Goal: Task Accomplishment & Management: Manage account settings

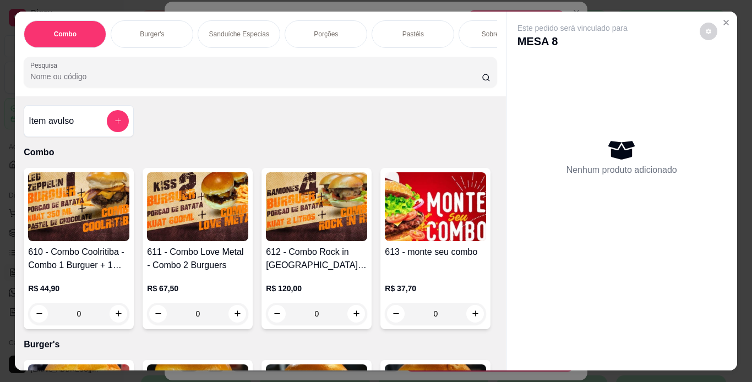
scroll to position [109, 0]
click at [343, 34] on div "Porções" at bounding box center [325, 34] width 83 height 28
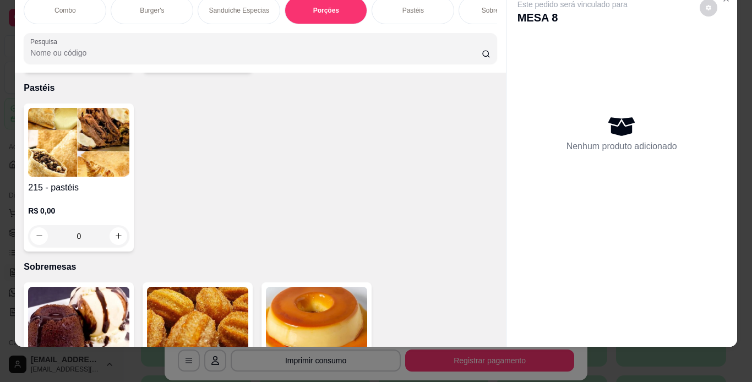
scroll to position [2798, 0]
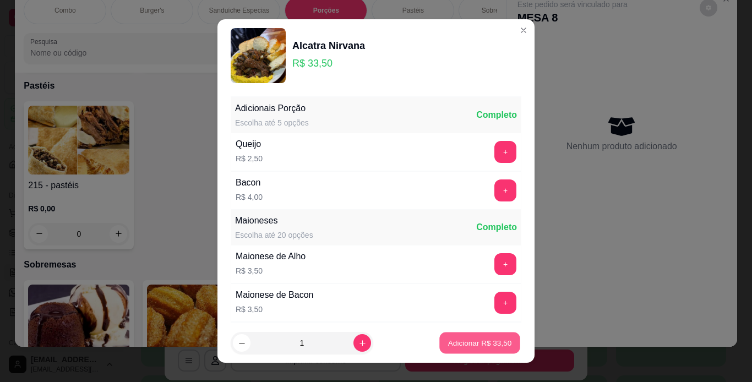
click at [470, 346] on p "Adicionar R$ 33,50" at bounding box center [480, 343] width 64 height 10
type input "1"
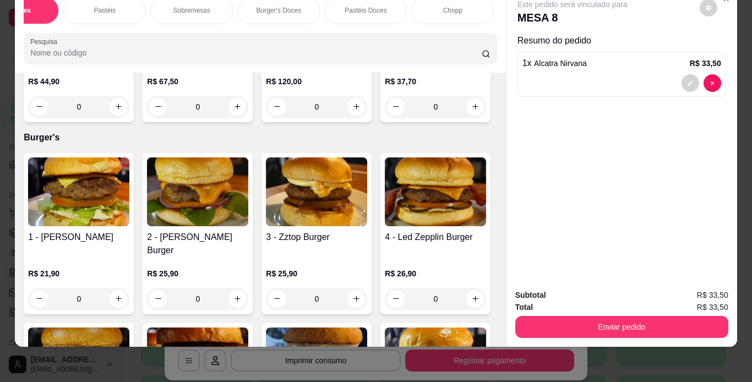
scroll to position [0, 0]
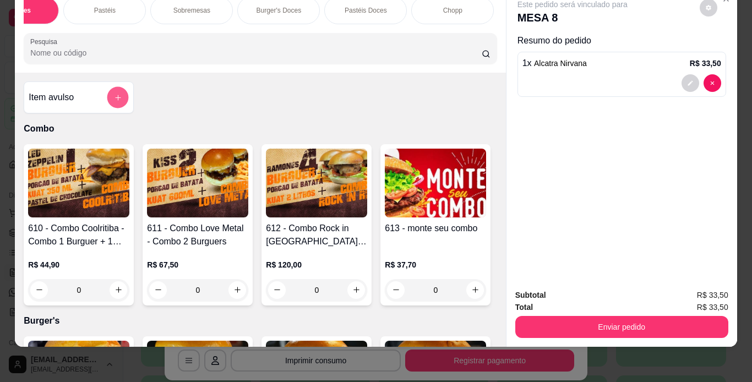
click at [114, 96] on icon "add-separate-item" at bounding box center [118, 98] width 8 height 8
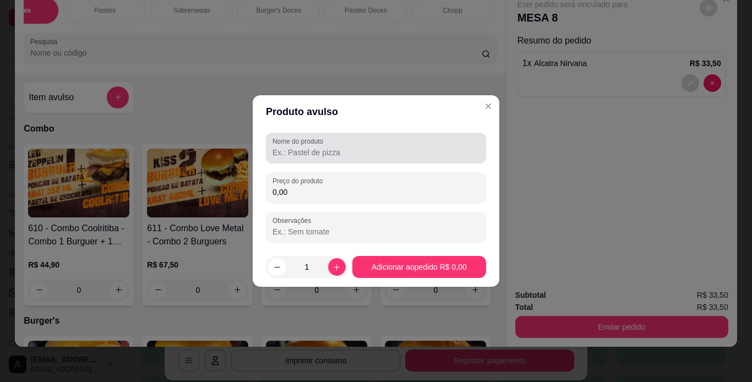
click at [355, 147] on input "Nome do produto" at bounding box center [375, 152] width 207 height 11
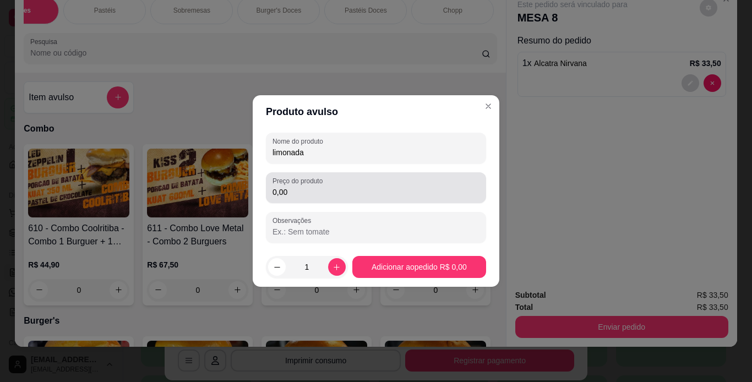
type input "limonada"
click at [325, 184] on label "Preço do produto" at bounding box center [299, 180] width 54 height 9
click at [325, 187] on input "0,00" at bounding box center [375, 192] width 207 height 11
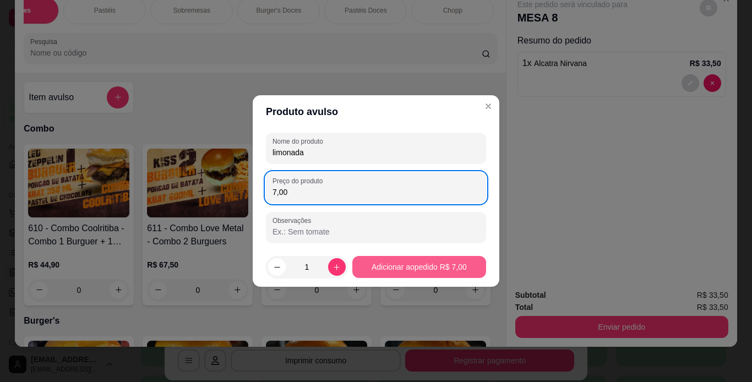
type input "7,00"
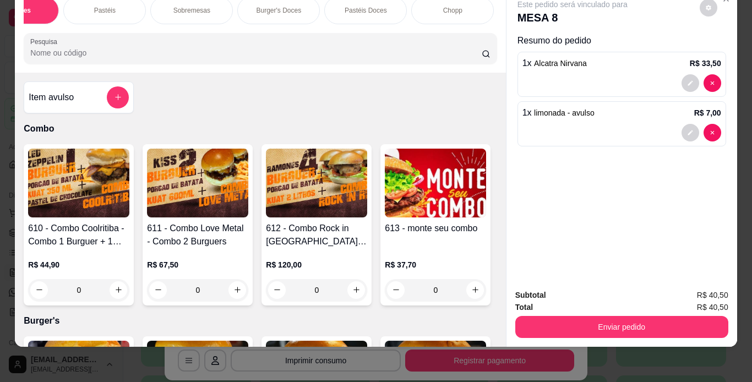
click at [454, 6] on p "Chopp" at bounding box center [452, 10] width 19 height 9
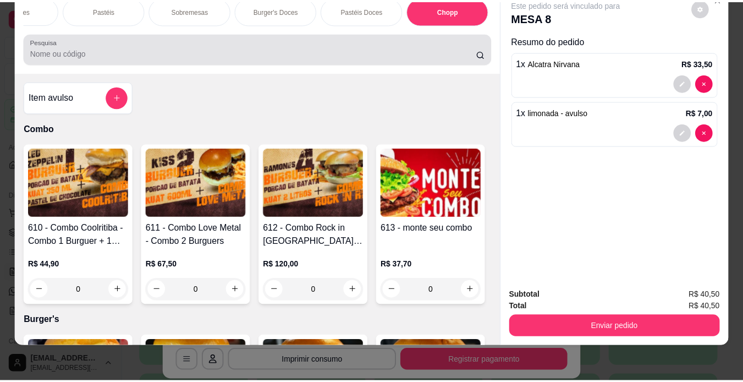
scroll to position [4305, 0]
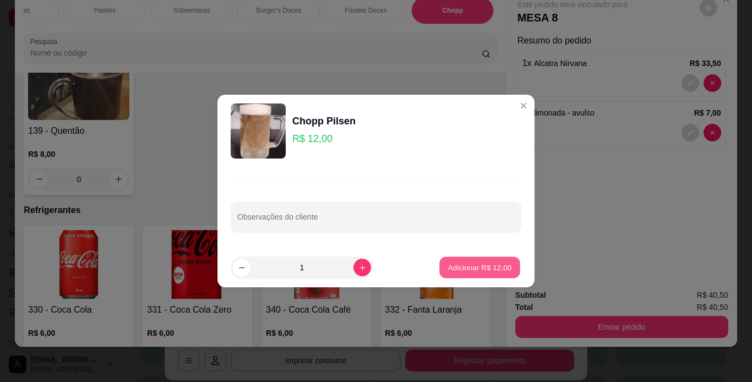
click at [497, 267] on p "Adicionar R$ 12,00" at bounding box center [480, 267] width 64 height 10
type input "1"
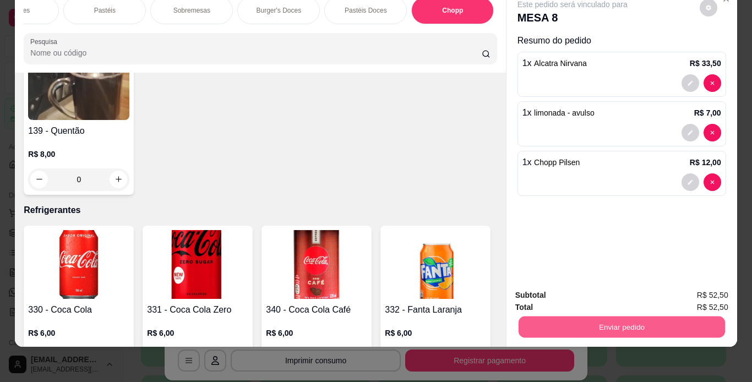
click at [568, 323] on button "Enviar pedido" at bounding box center [621, 326] width 206 height 21
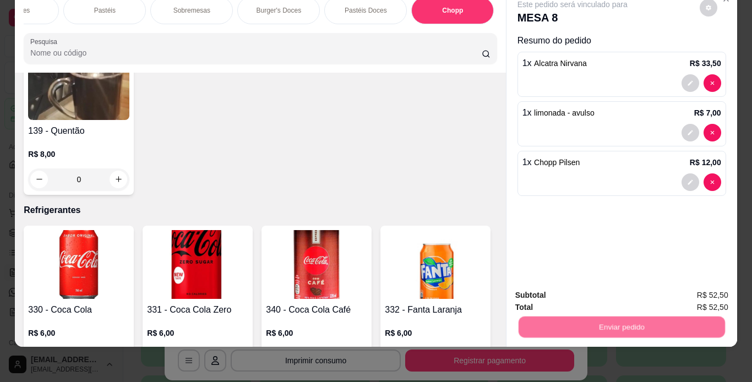
click at [580, 294] on button "Não registrar e enviar pedido" at bounding box center [585, 291] width 114 height 21
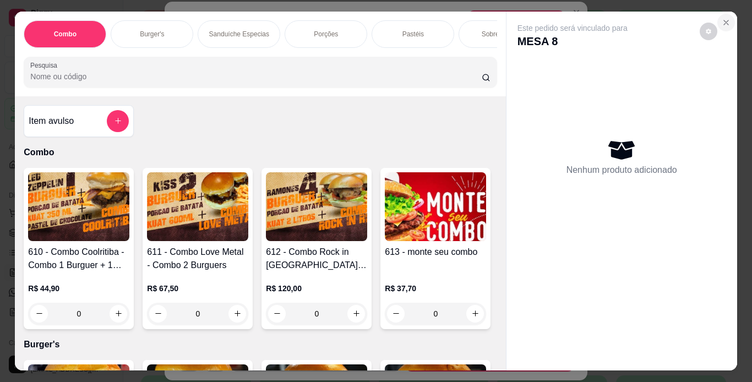
click at [725, 20] on icon "Close" at bounding box center [725, 22] width 9 height 9
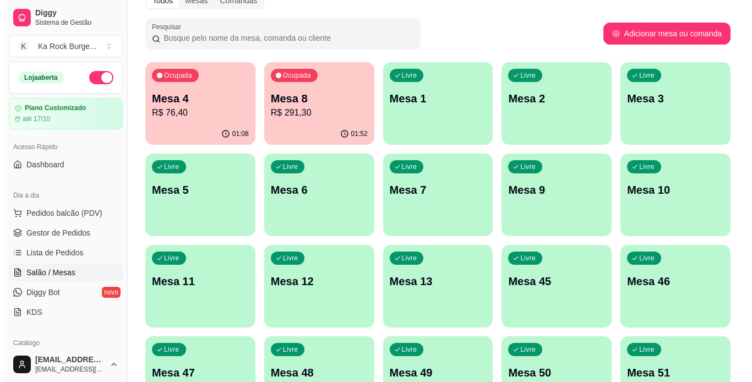
scroll to position [0, 0]
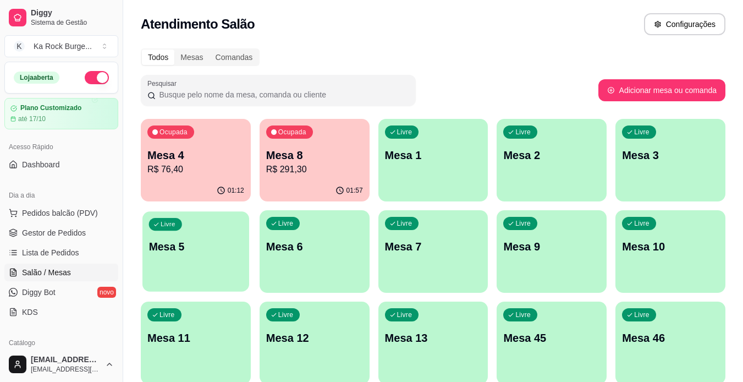
click at [194, 250] on p "Mesa 5" at bounding box center [196, 246] width 94 height 15
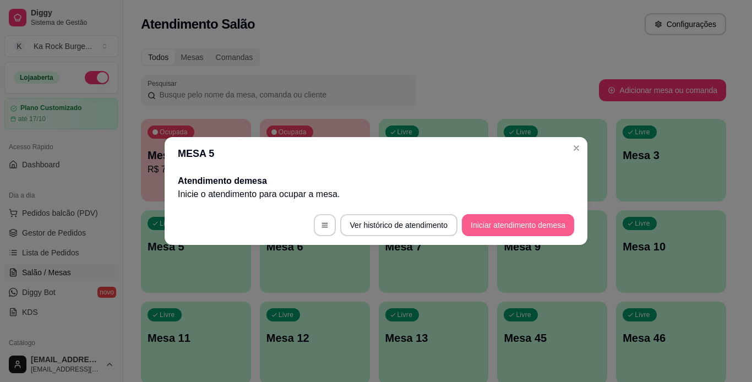
click at [552, 229] on button "Iniciar atendimento de mesa" at bounding box center [518, 225] width 112 height 22
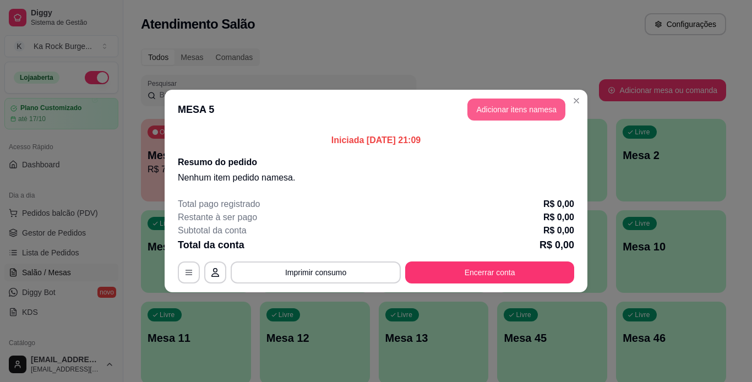
click at [534, 116] on button "Adicionar itens na mesa" at bounding box center [516, 109] width 98 height 22
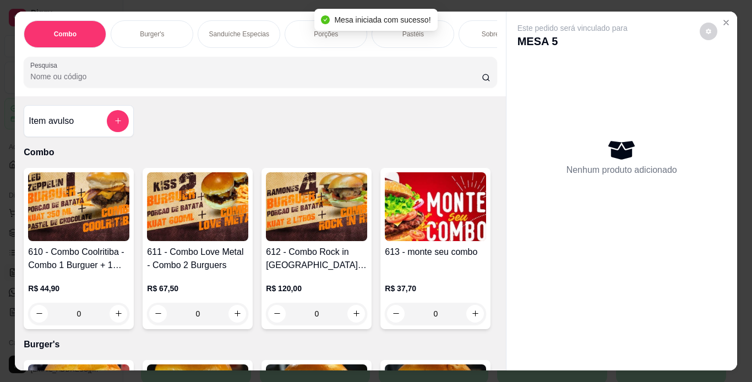
click at [316, 40] on div "Porções" at bounding box center [325, 34] width 83 height 28
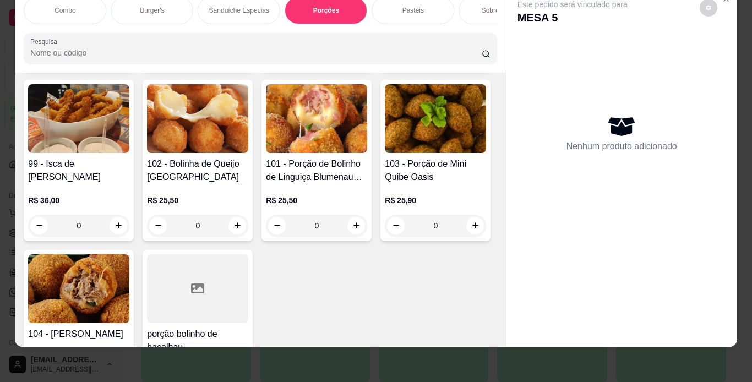
scroll to position [2468, 0]
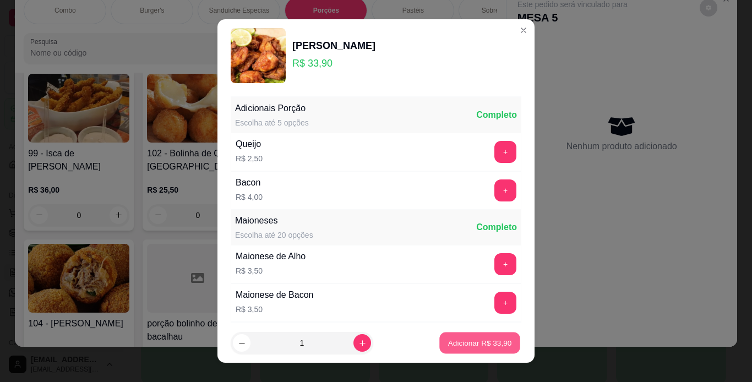
click at [493, 349] on button "Adicionar R$ 33,90" at bounding box center [479, 342] width 81 height 21
type input "1"
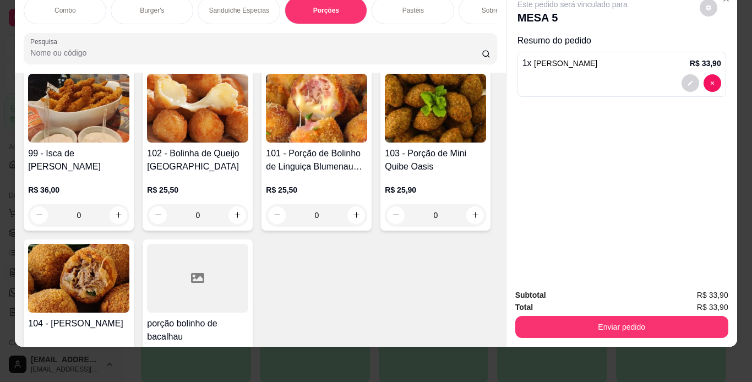
click at [482, 24] on div "Combo Burger's Sanduíche Especias Porções Pastéis Sobremesas Burger's Doces Pas…" at bounding box center [260, 11] width 473 height 28
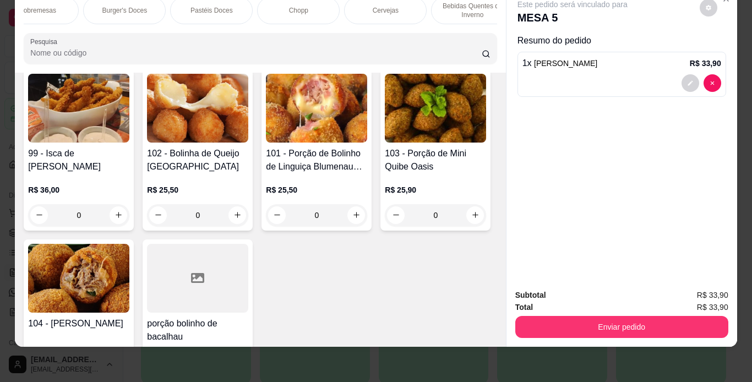
click at [308, 11] on div "Chopp" at bounding box center [298, 11] width 83 height 28
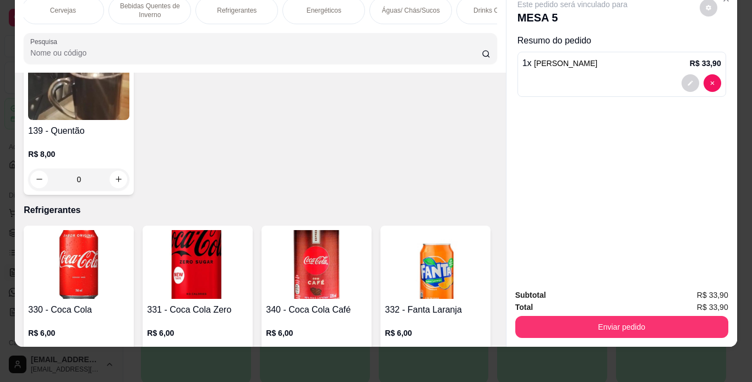
scroll to position [0, 788]
click at [397, 6] on p "Águas/ Chás/Sucos" at bounding box center [408, 10] width 58 height 9
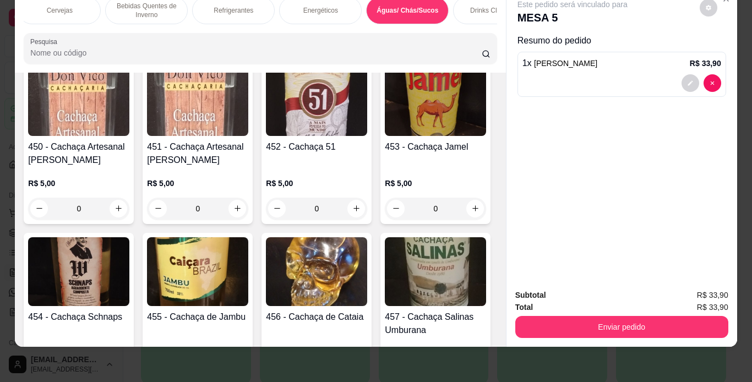
scroll to position [6945, 0]
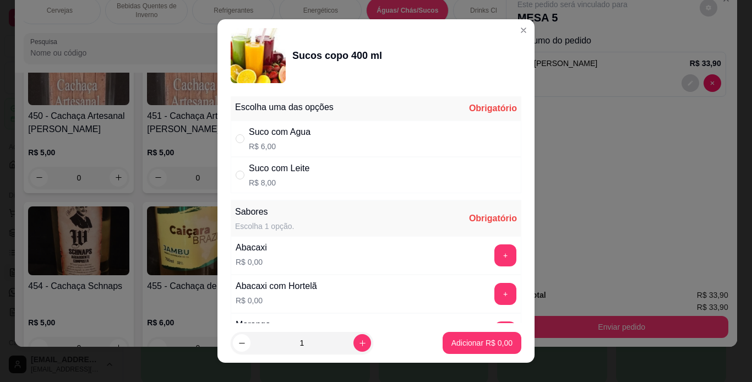
click at [312, 174] on div "Suco com Leite R$ 8,00" at bounding box center [376, 175] width 290 height 36
radio input "true"
click at [494, 292] on button "+" at bounding box center [505, 294] width 22 height 22
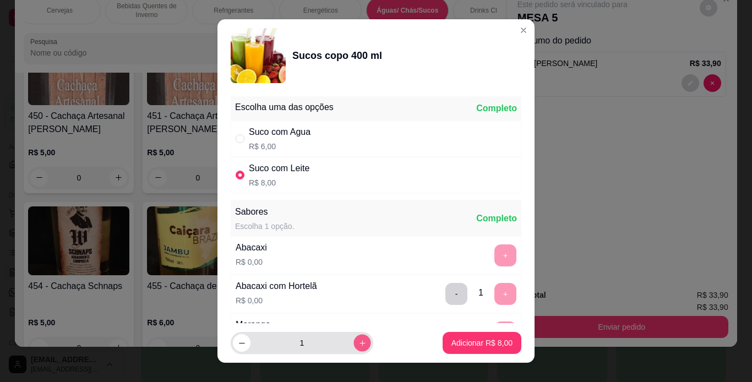
click at [358, 343] on icon "increase-product-quantity" at bounding box center [362, 343] width 8 height 8
type input "2"
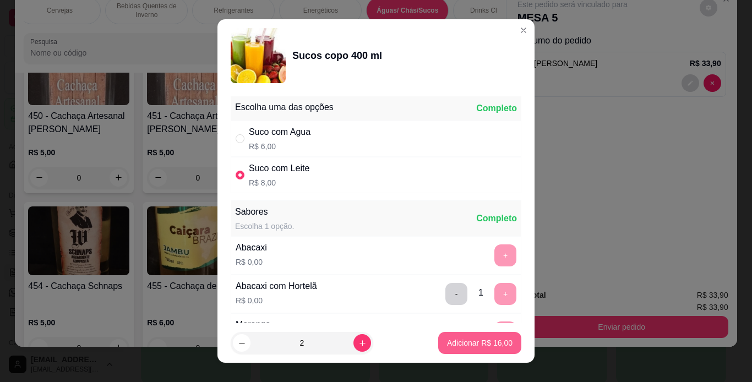
click at [493, 336] on button "Adicionar R$ 16,00" at bounding box center [479, 343] width 83 height 22
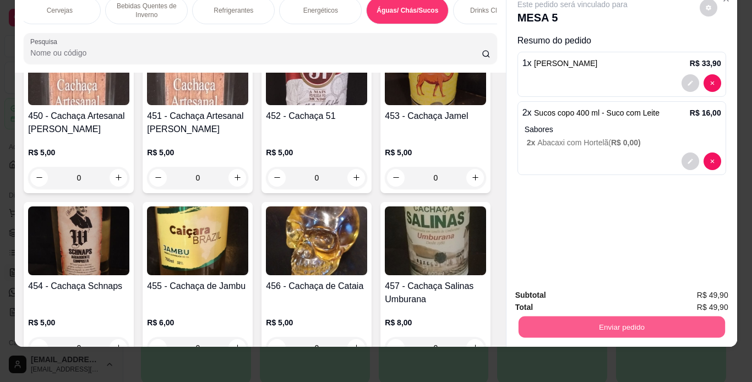
click at [606, 321] on button "Enviar pedido" at bounding box center [621, 326] width 206 height 21
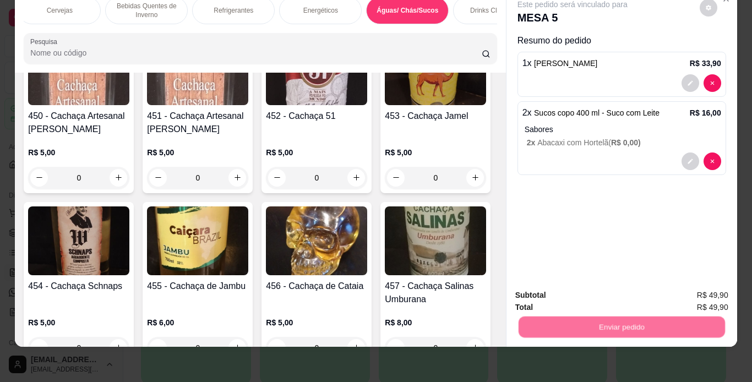
click at [606, 297] on button "Não registrar e enviar pedido" at bounding box center [584, 291] width 111 height 20
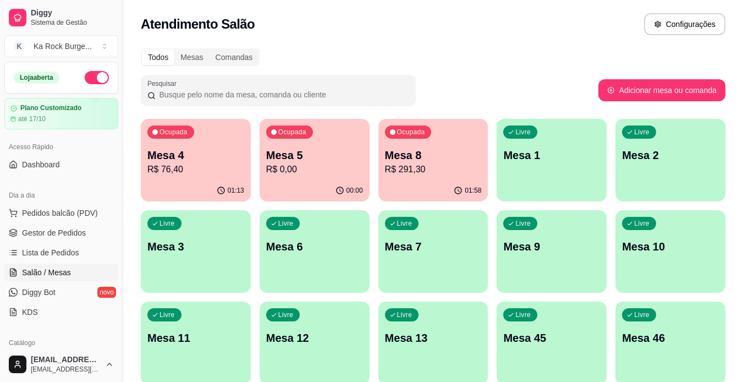
click at [343, 174] on p "R$ 0,00" at bounding box center [314, 169] width 97 height 13
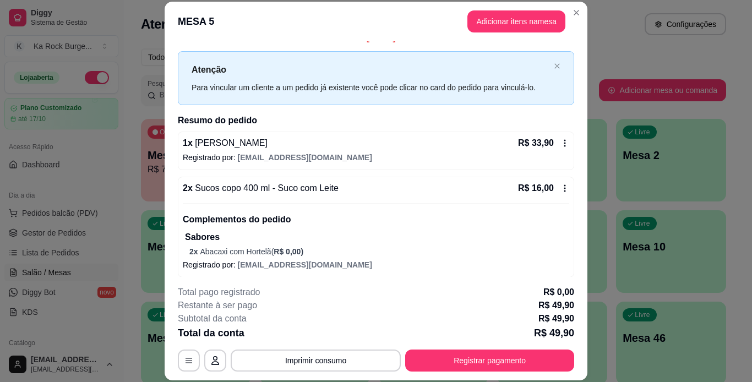
scroll to position [19, 0]
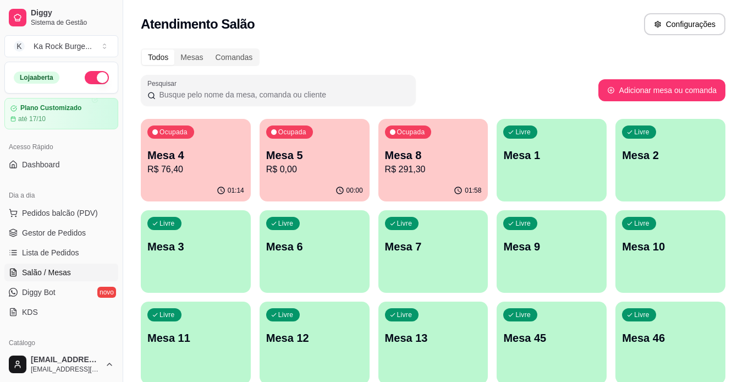
click at [213, 181] on div "01:14" at bounding box center [196, 190] width 110 height 21
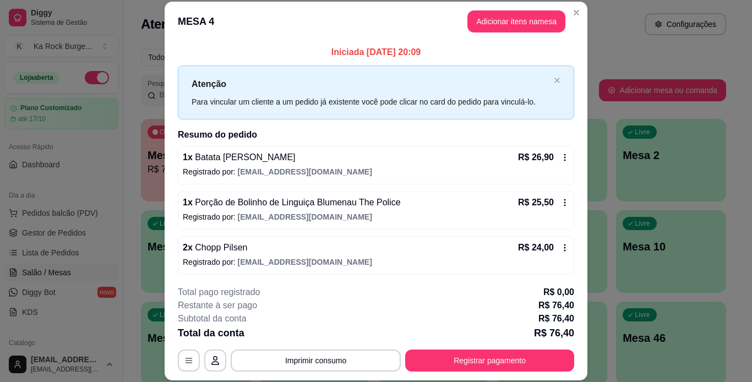
scroll to position [2, 0]
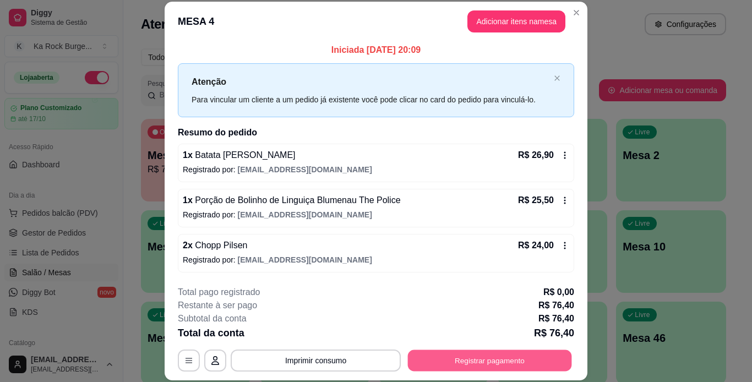
click at [549, 363] on button "Registrar pagamento" at bounding box center [490, 359] width 164 height 21
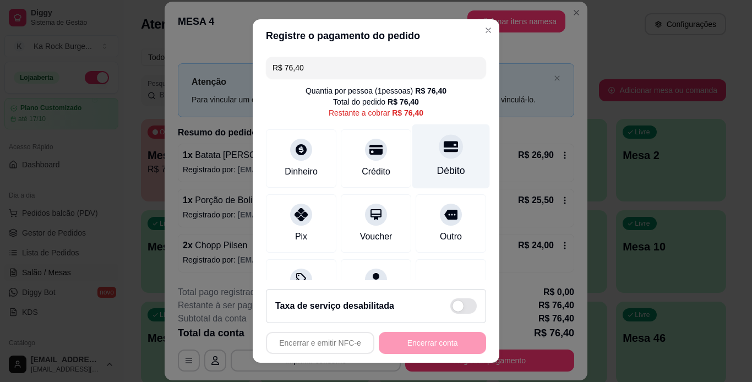
drag, startPoint x: 438, startPoint y: 144, endPoint x: 445, endPoint y: 163, distance: 19.8
click at [443, 144] on icon at bounding box center [450, 146] width 14 height 11
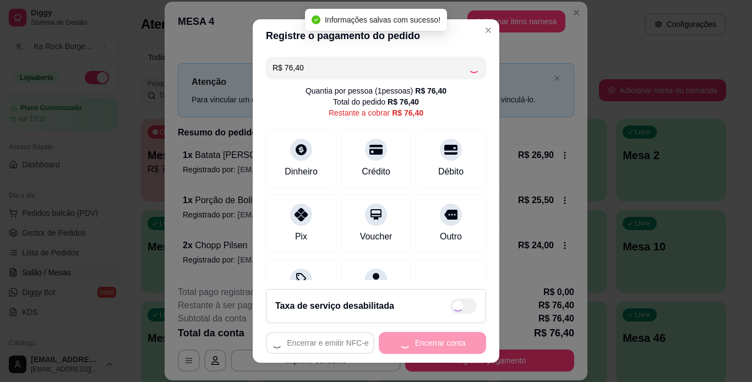
type input "R$ 0,00"
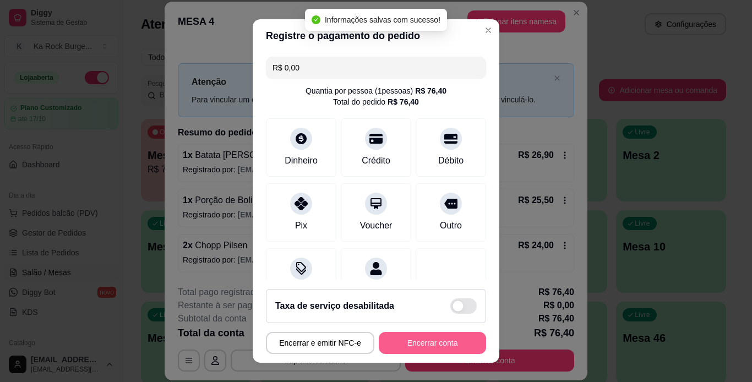
click at [442, 345] on button "Encerrar conta" at bounding box center [432, 343] width 107 height 22
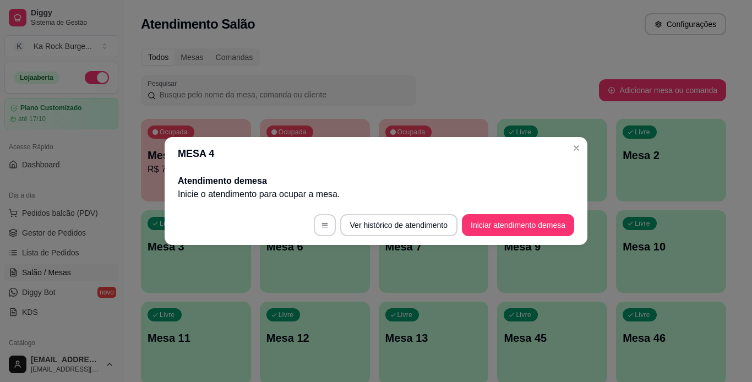
scroll to position [0, 0]
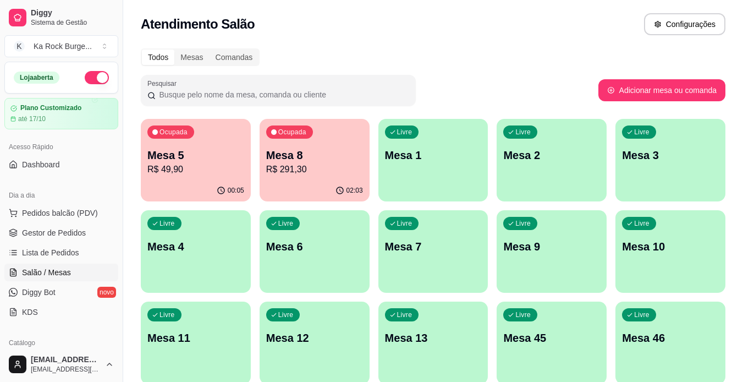
click at [227, 182] on div "00:05" at bounding box center [196, 190] width 110 height 21
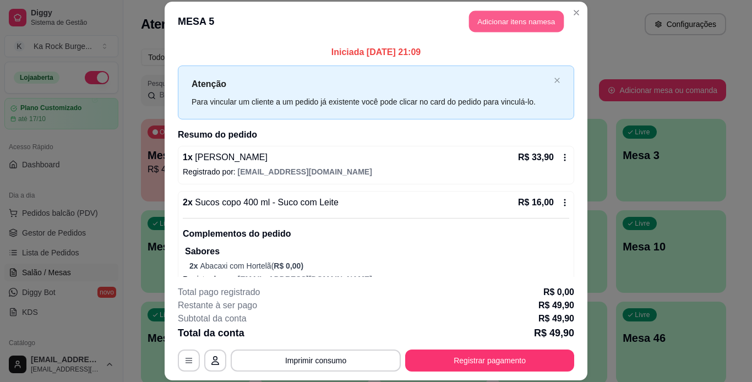
click at [523, 19] on button "Adicionar itens na mesa" at bounding box center [516, 21] width 95 height 21
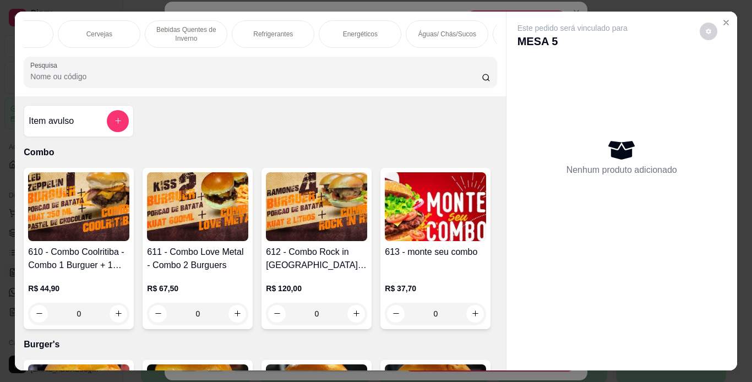
scroll to position [0, 791]
click at [398, 31] on p "Águas/ Chás/Sucos" at bounding box center [405, 34] width 58 height 9
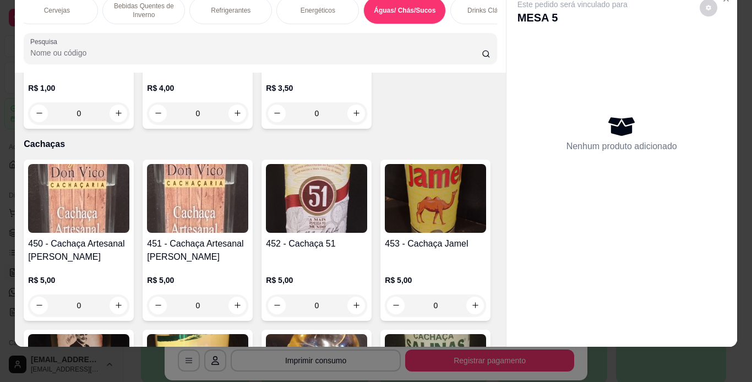
scroll to position [6900, 0]
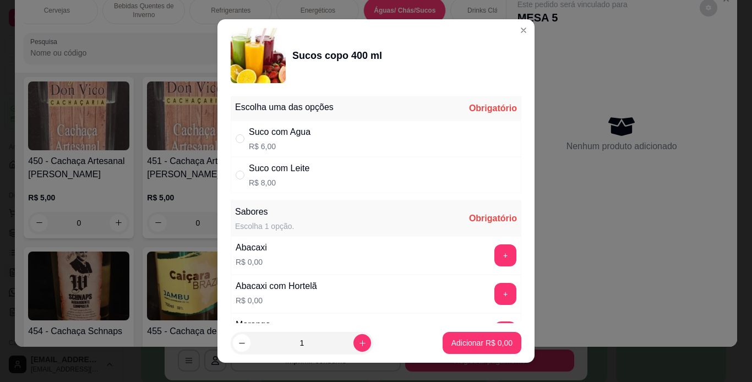
click at [309, 178] on div "Suco com Leite R$ 8,00" at bounding box center [376, 175] width 290 height 36
radio input "true"
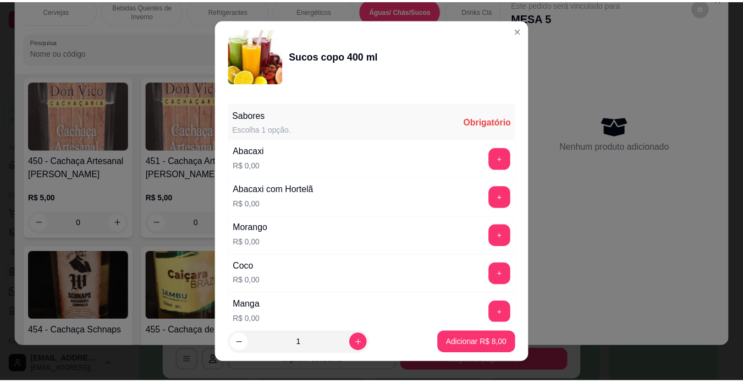
scroll to position [154, 0]
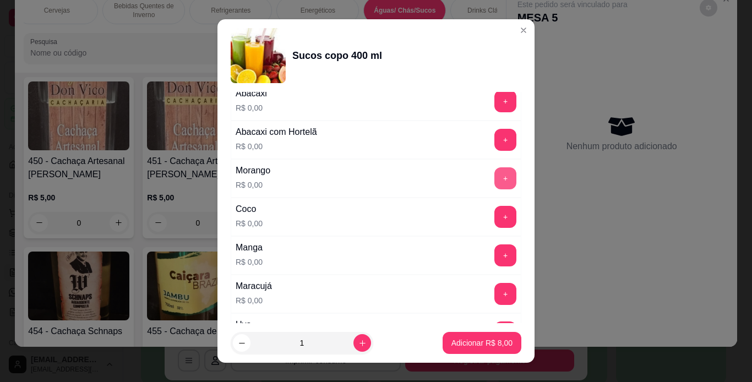
click at [494, 168] on button "+" at bounding box center [505, 178] width 22 height 22
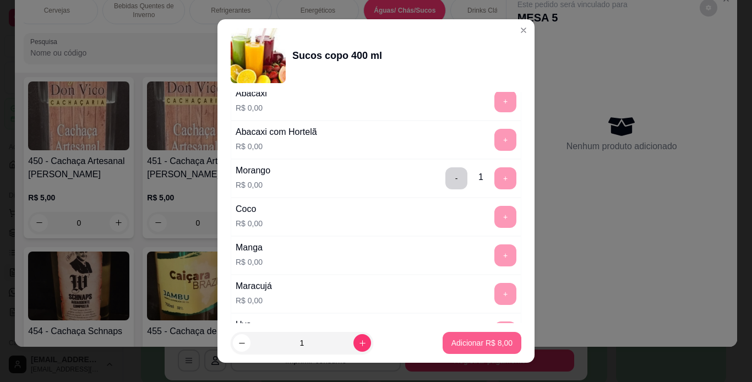
click at [485, 343] on p "Adicionar R$ 8,00" at bounding box center [481, 342] width 61 height 11
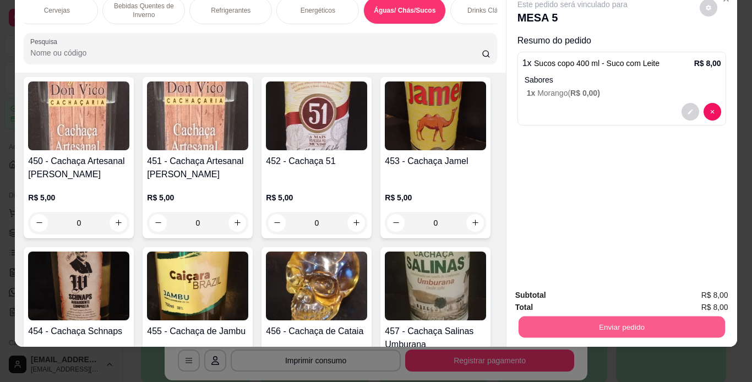
click at [633, 316] on button "Enviar pedido" at bounding box center [621, 326] width 206 height 21
click at [616, 293] on button "Não registrar e enviar pedido" at bounding box center [585, 291] width 114 height 21
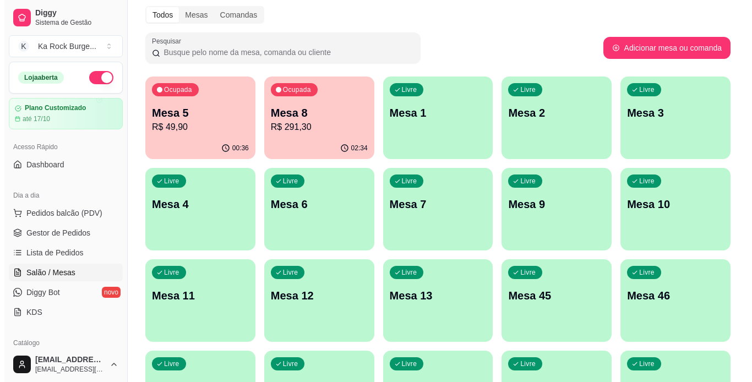
scroll to position [55, 0]
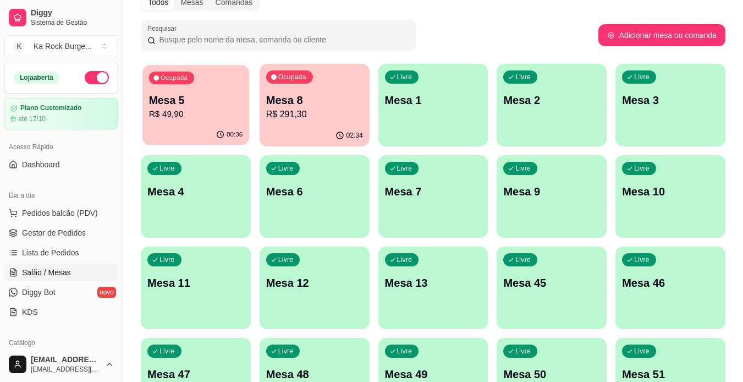
click at [210, 123] on div "Ocupada Mesa 5 R$ 49,90" at bounding box center [195, 94] width 107 height 59
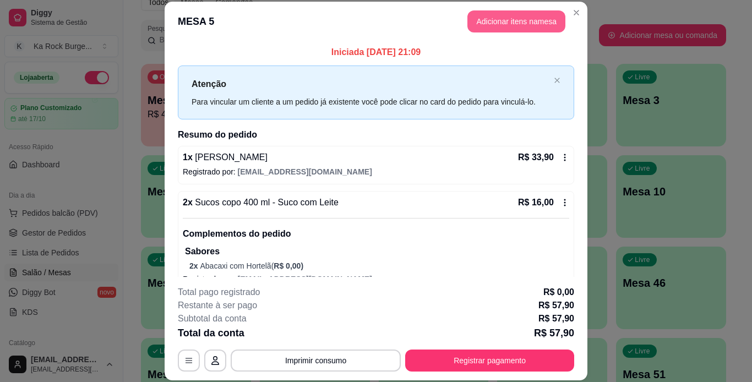
click at [490, 30] on button "Adicionar itens na mesa" at bounding box center [516, 21] width 98 height 22
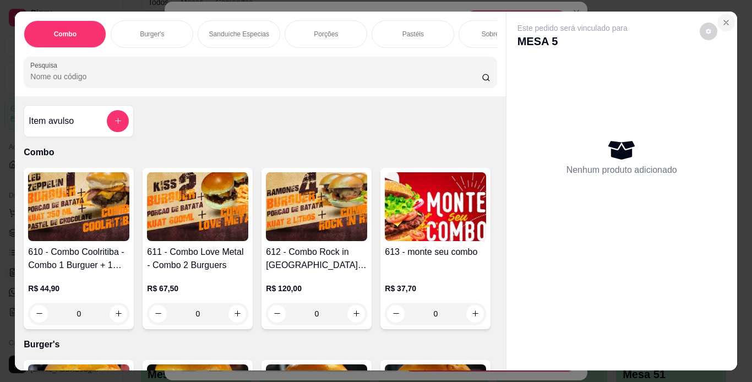
click at [720, 14] on button "Close" at bounding box center [726, 23] width 18 height 18
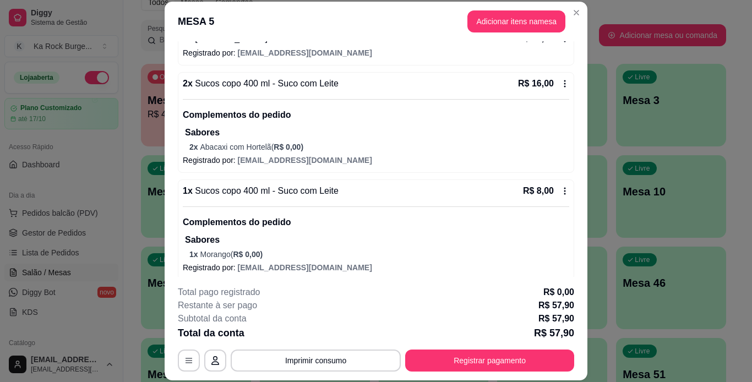
scroll to position [127, 0]
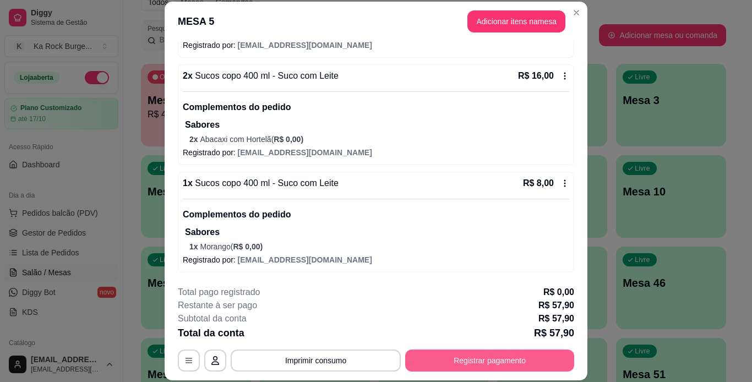
click at [480, 368] on button "Registrar pagamento" at bounding box center [489, 360] width 169 height 22
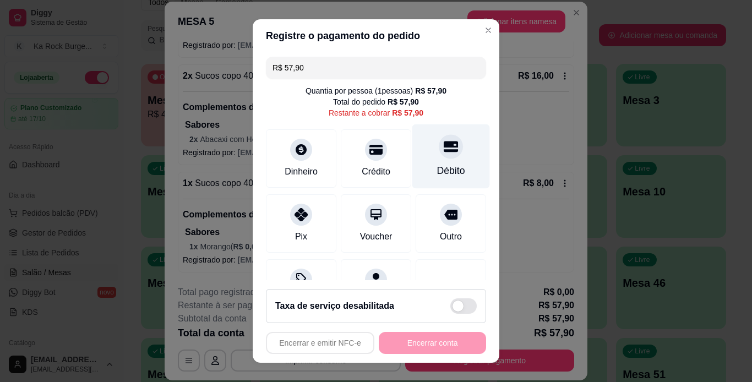
click at [438, 157] on div at bounding box center [450, 146] width 24 height 24
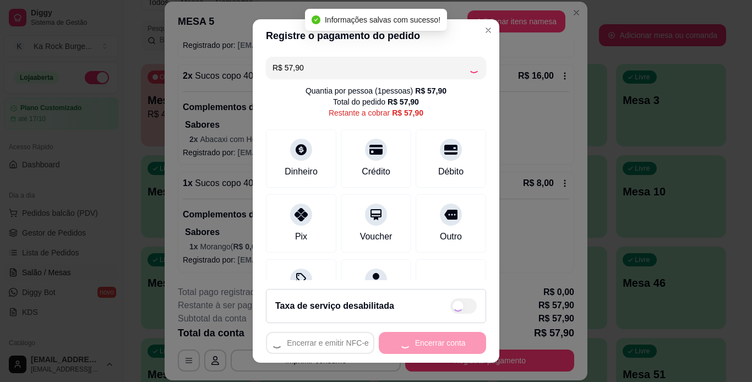
type input "R$ 0,00"
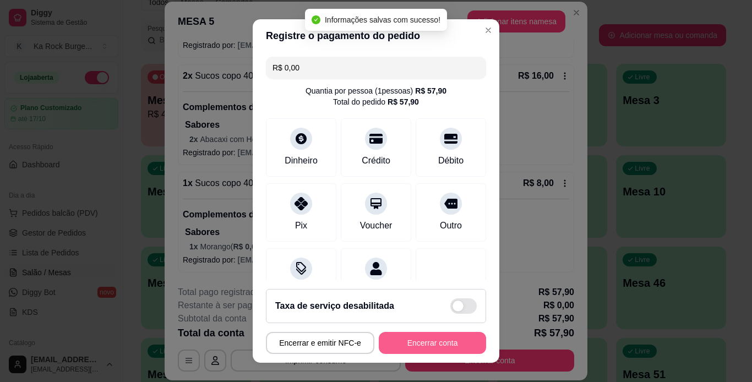
click at [413, 348] on button "Encerrar conta" at bounding box center [432, 343] width 107 height 22
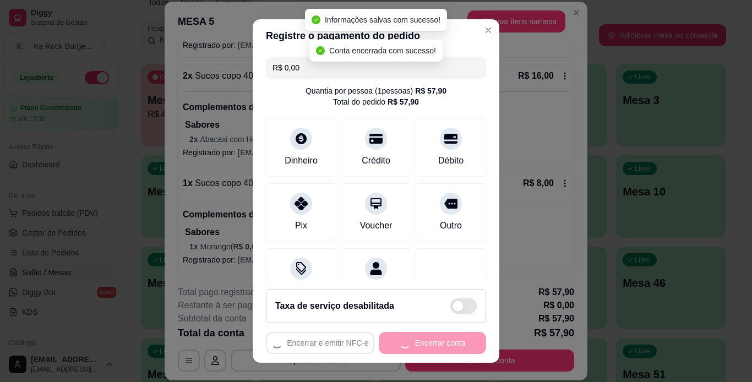
scroll to position [0, 0]
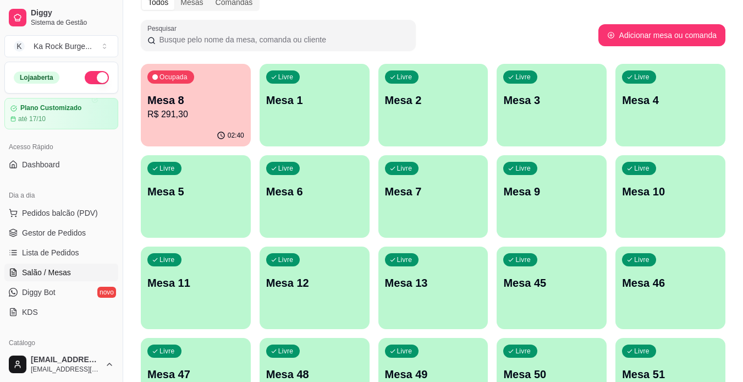
click at [193, 206] on div "Livre Mesa 5" at bounding box center [196, 189] width 110 height 69
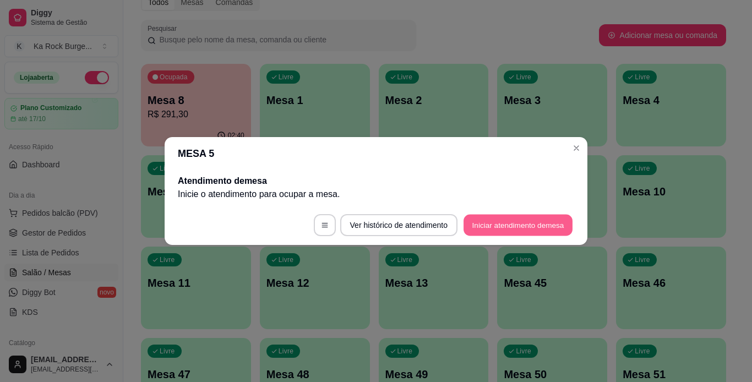
click at [480, 226] on button "Iniciar atendimento de mesa" at bounding box center [517, 225] width 109 height 21
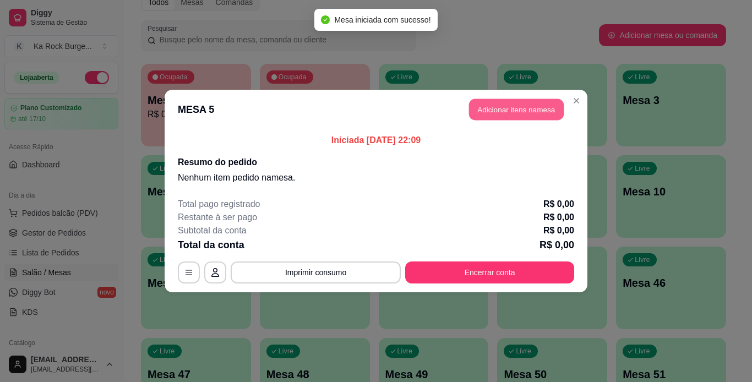
click at [469, 105] on button "Adicionar itens na mesa" at bounding box center [516, 109] width 95 height 21
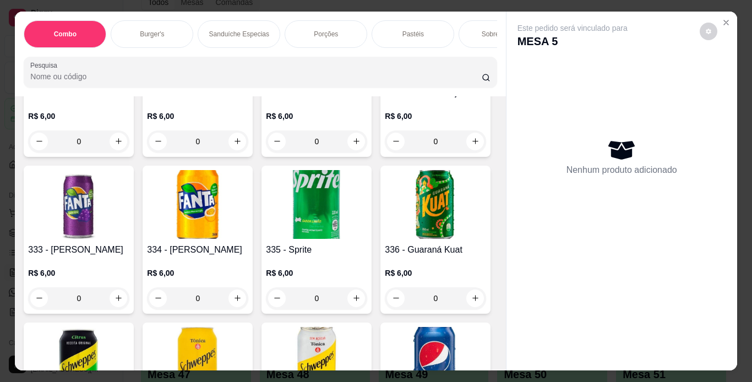
scroll to position [4933, 0]
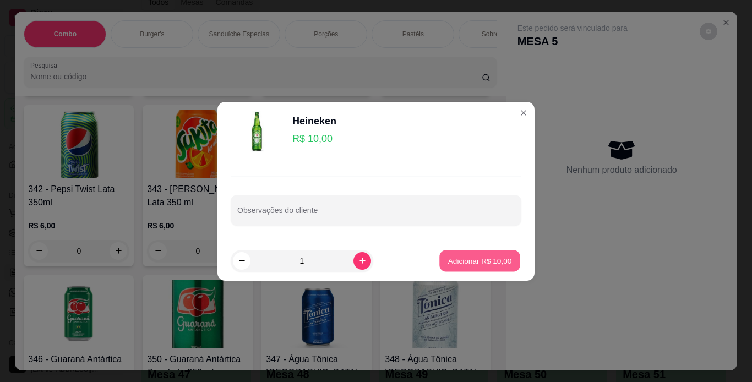
click at [485, 265] on p "Adicionar R$ 10,00" at bounding box center [480, 260] width 64 height 10
type input "1"
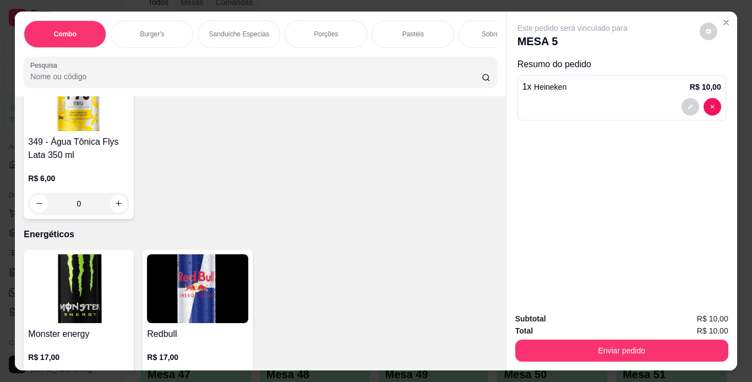
scroll to position [5191, 0]
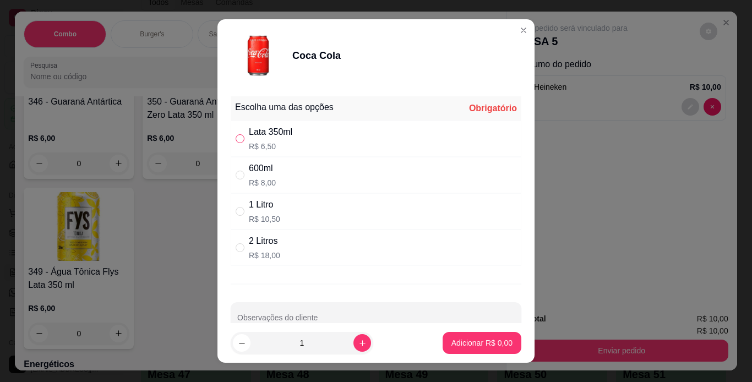
click at [237, 136] on input "" at bounding box center [239, 138] width 9 height 9
radio input "true"
click at [457, 347] on p "Adicionar R$ 6,50" at bounding box center [481, 343] width 59 height 10
type input "1"
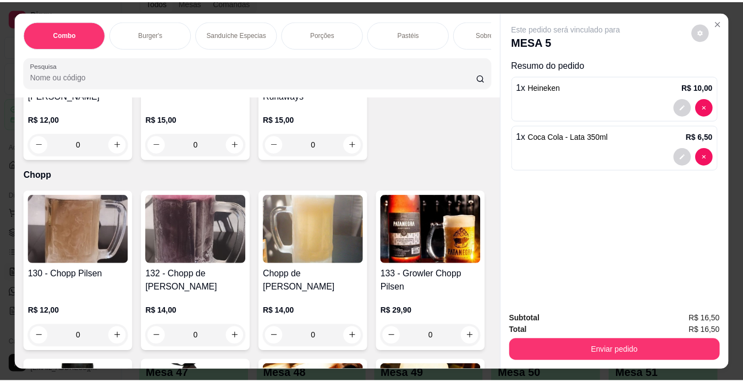
scroll to position [2919, 0]
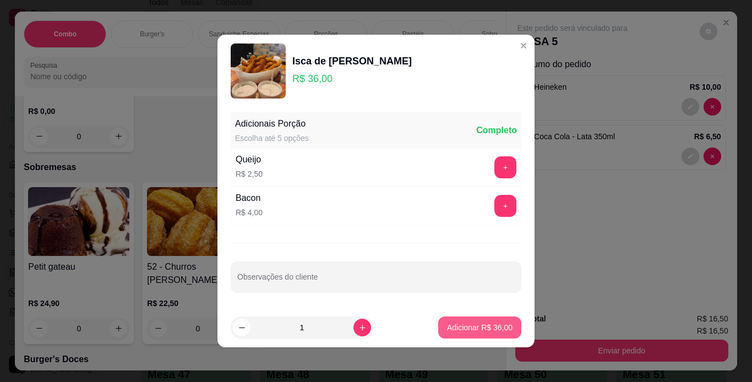
click at [475, 322] on p "Adicionar R$ 36,00" at bounding box center [479, 327] width 65 height 11
type input "1"
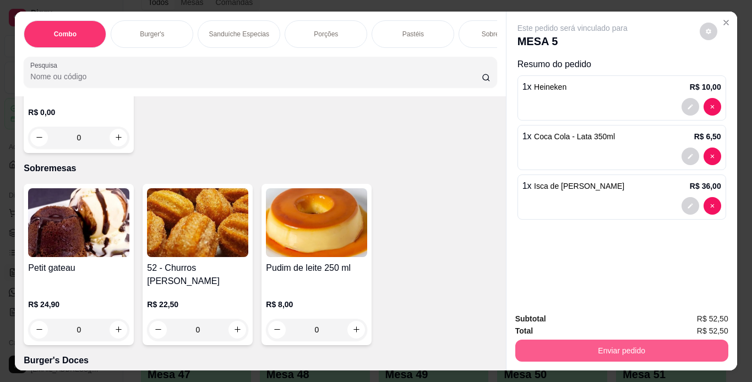
click at [533, 344] on button "Enviar pedido" at bounding box center [621, 350] width 213 height 22
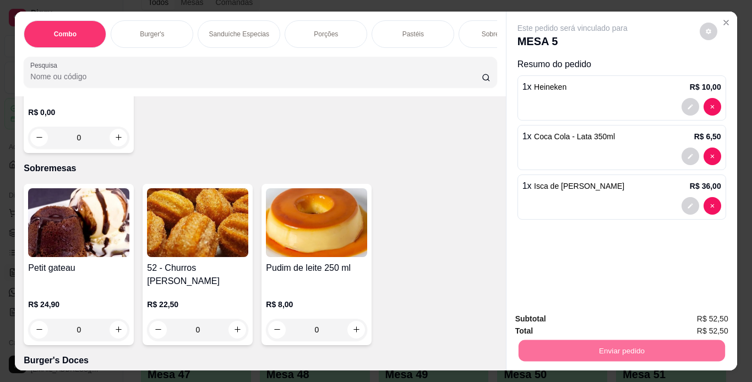
click at [584, 319] on button "Não registrar e enviar pedido" at bounding box center [585, 319] width 114 height 21
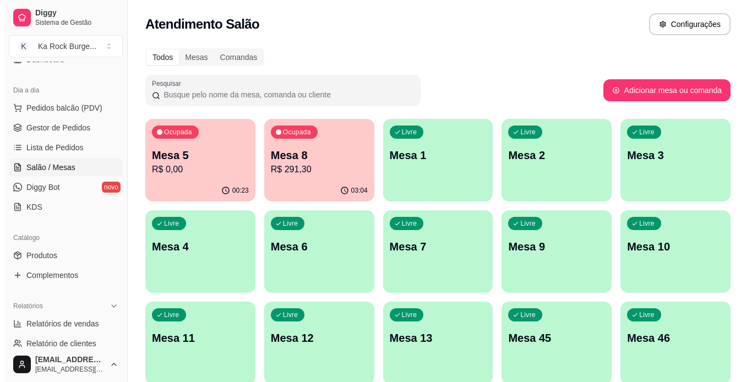
scroll to position [110, 0]
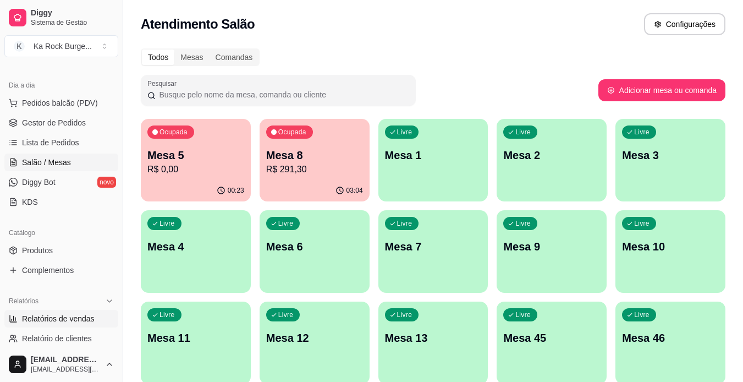
click at [92, 323] on link "Relatórios de vendas" at bounding box center [61, 319] width 114 height 18
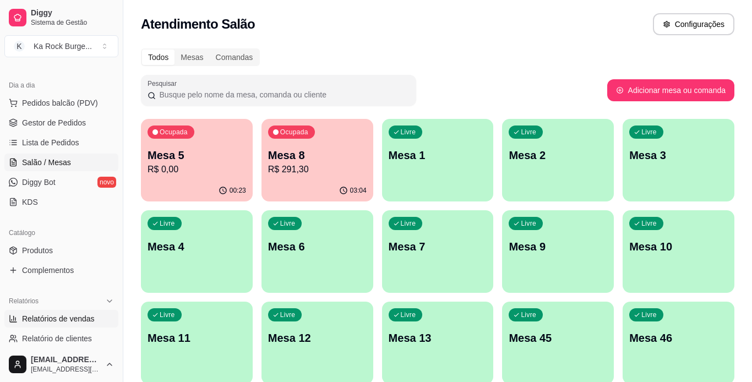
select select "ALL"
select select "0"
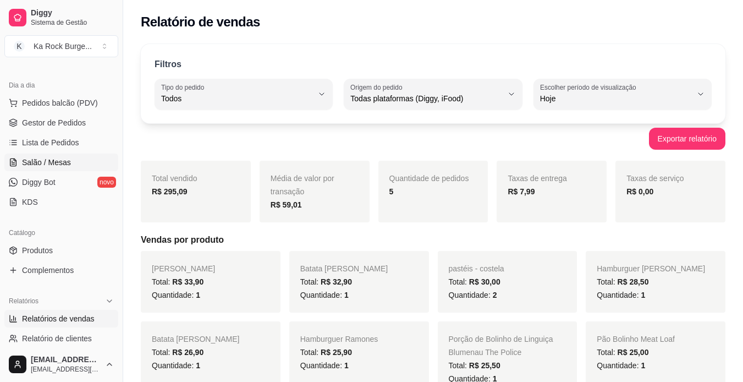
click at [46, 160] on span "Salão / Mesas" at bounding box center [46, 162] width 49 height 11
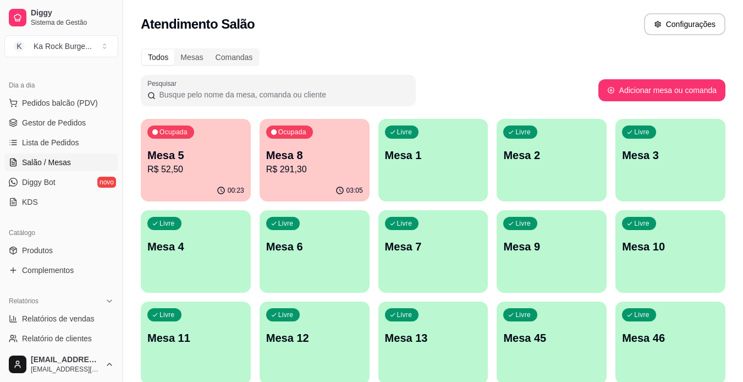
click at [226, 182] on div "00:23" at bounding box center [196, 190] width 110 height 21
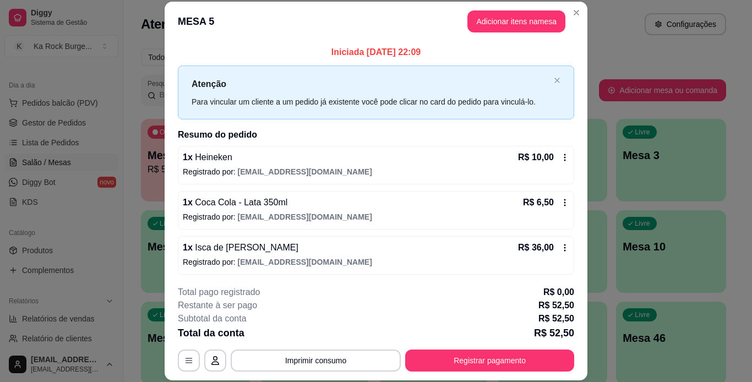
click at [517, 20] on button "Adicionar itens na mesa" at bounding box center [516, 21] width 98 height 22
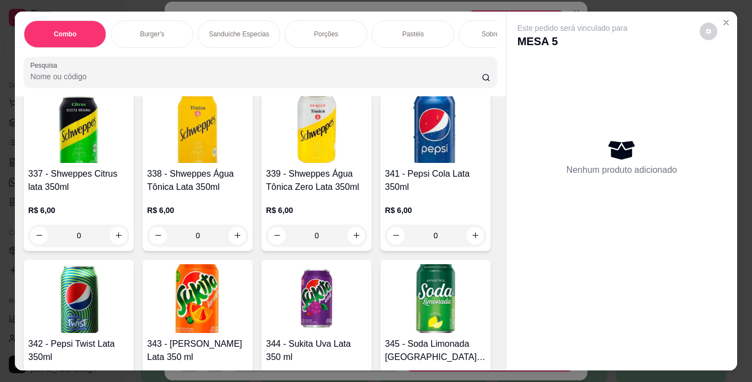
scroll to position [4829, 0]
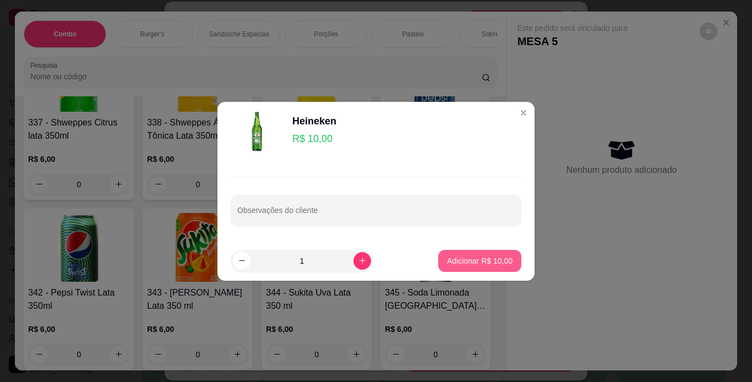
click at [438, 265] on button "Adicionar R$ 10,00" at bounding box center [479, 261] width 83 height 22
type input "1"
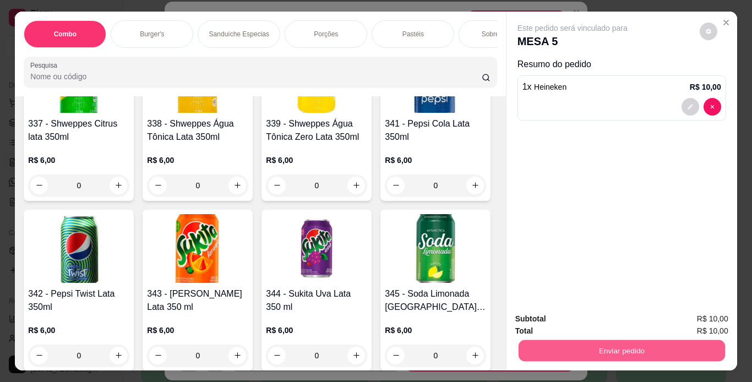
click at [587, 340] on button "Enviar pedido" at bounding box center [621, 350] width 206 height 21
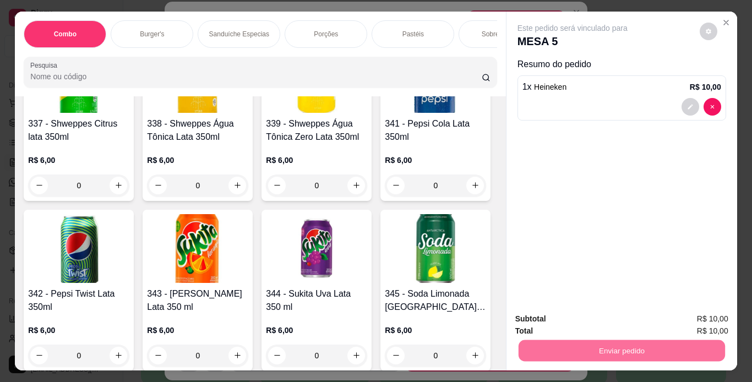
click at [584, 327] on button "Não registrar e enviar pedido" at bounding box center [584, 319] width 111 height 20
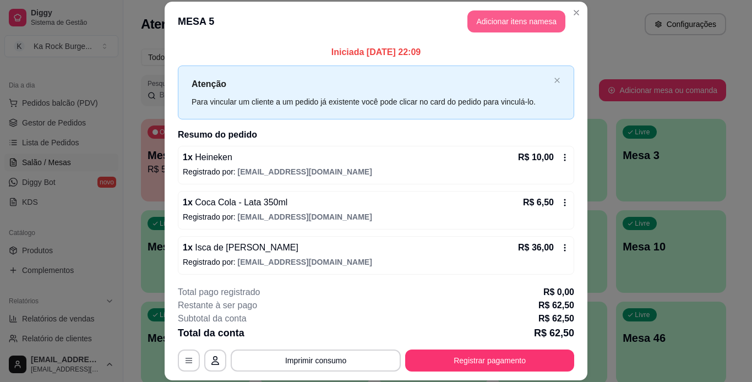
click at [501, 21] on button "Adicionar itens na mesa" at bounding box center [516, 21] width 98 height 22
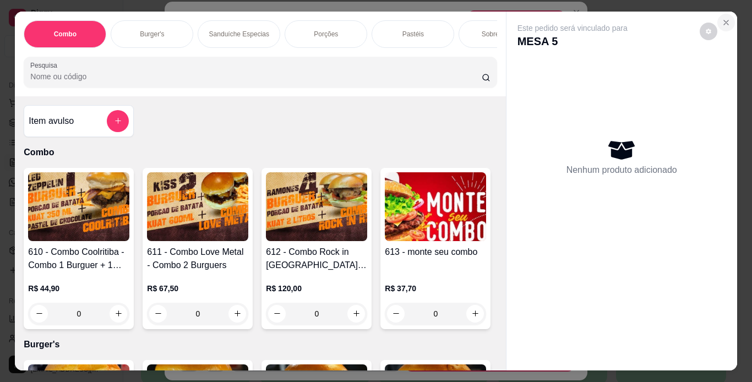
click at [721, 19] on icon "Close" at bounding box center [725, 22] width 9 height 9
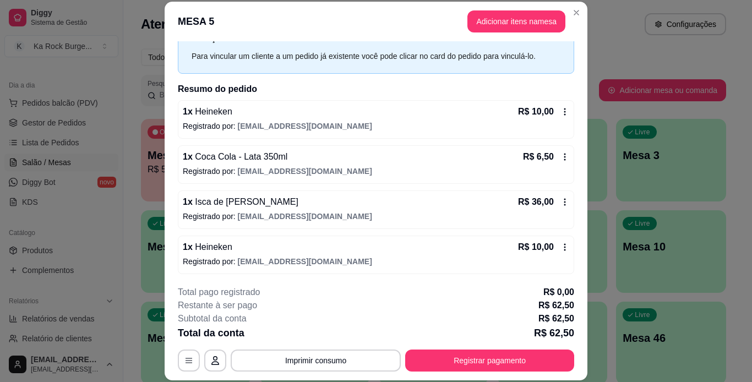
scroll to position [47, 0]
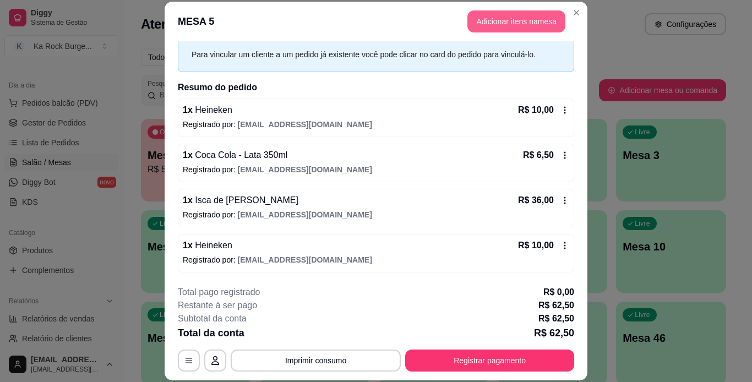
click at [511, 21] on button "Adicionar itens na mesa" at bounding box center [516, 21] width 98 height 22
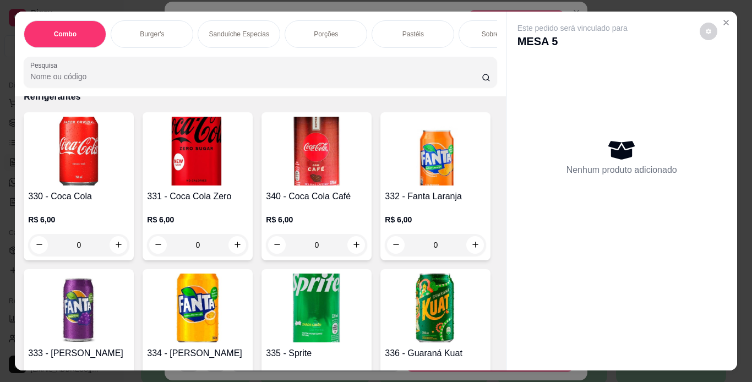
scroll to position [4804, 0]
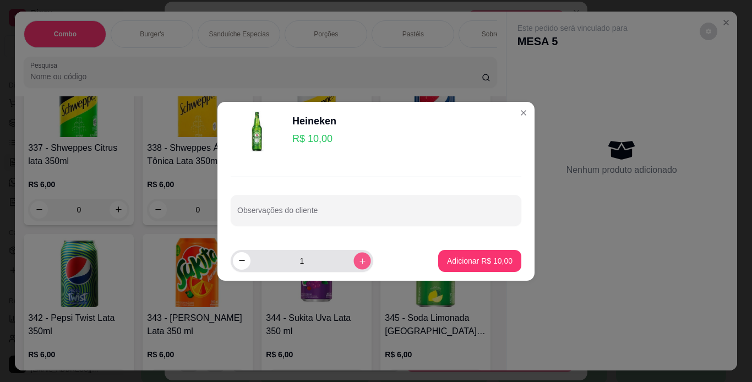
click at [358, 262] on icon "increase-product-quantity" at bounding box center [362, 260] width 8 height 8
type input "2"
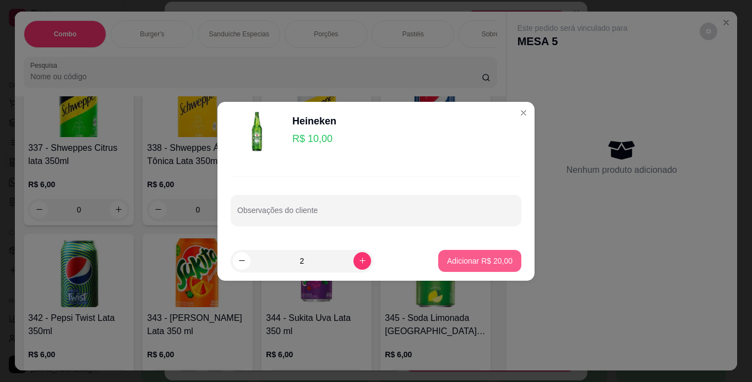
click at [447, 257] on p "Adicionar R$ 20,00" at bounding box center [479, 260] width 65 height 11
type input "2"
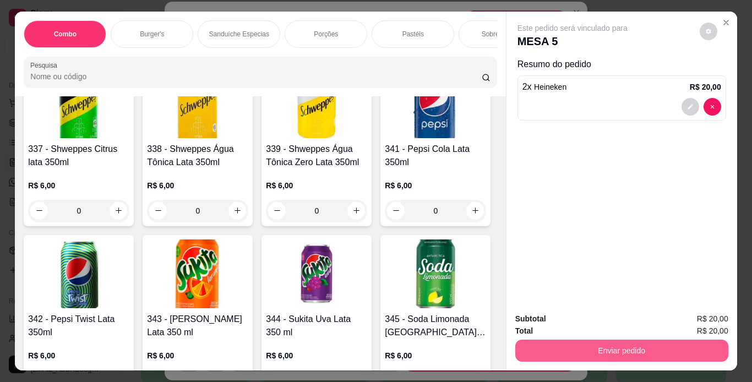
click at [541, 352] on button "Enviar pedido" at bounding box center [621, 350] width 213 height 22
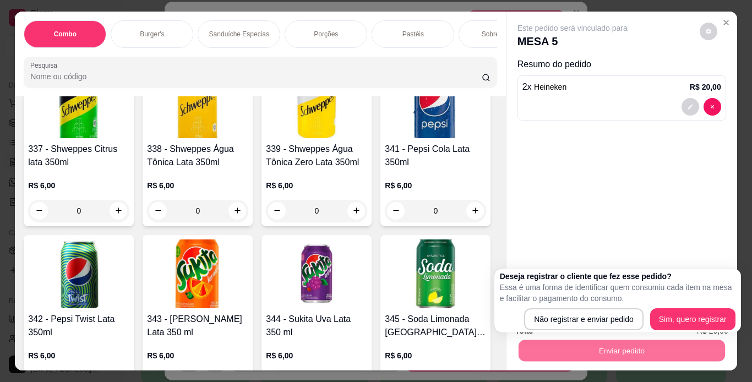
drag, startPoint x: 554, startPoint y: 294, endPoint x: 554, endPoint y: 316, distance: 22.0
click at [554, 312] on div "Deseja registrar o cliente que fez esse pedido? Essa é uma forma de identificar…" at bounding box center [617, 300] width 235 height 59
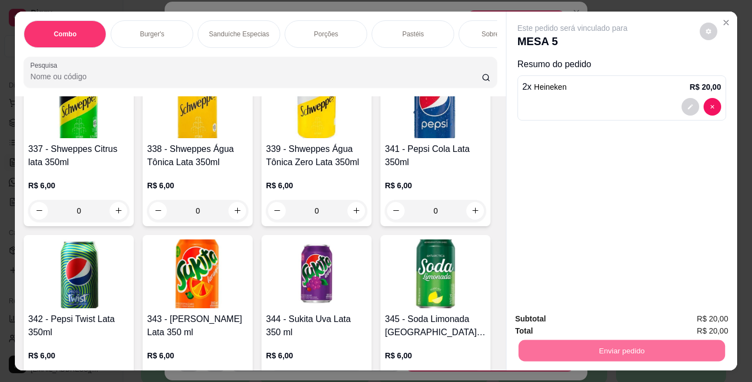
click at [556, 312] on button "Não registrar e enviar pedido" at bounding box center [584, 319] width 111 height 20
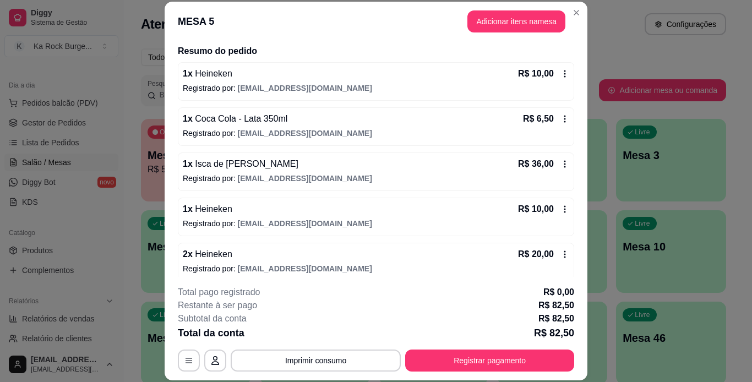
scroll to position [84, 0]
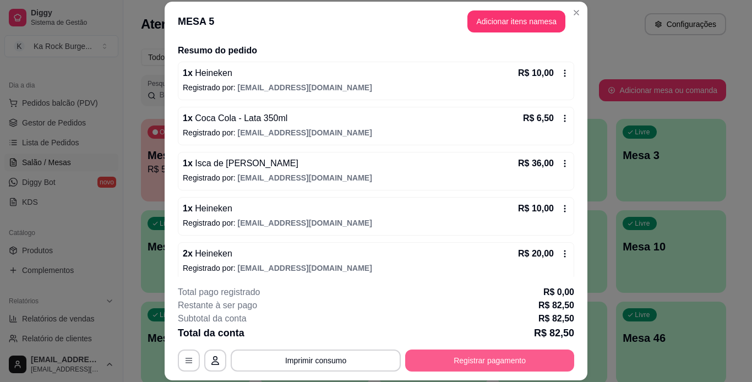
click at [473, 359] on button "Registrar pagamento" at bounding box center [489, 360] width 169 height 22
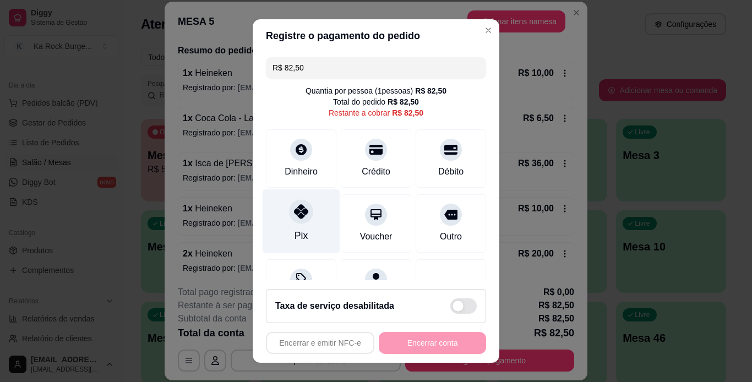
click at [294, 237] on div "Pix" at bounding box center [300, 235] width 13 height 14
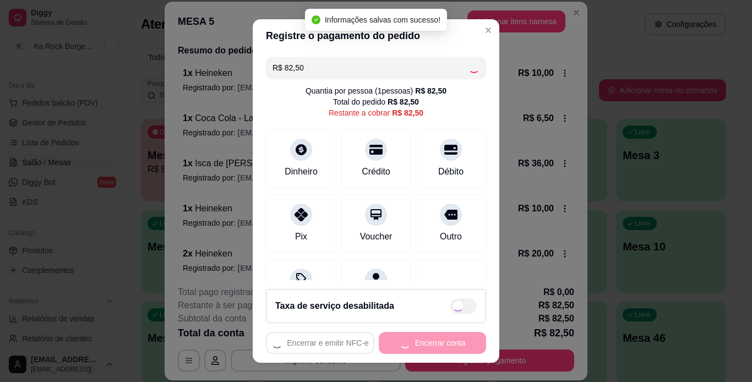
type input "R$ 0,00"
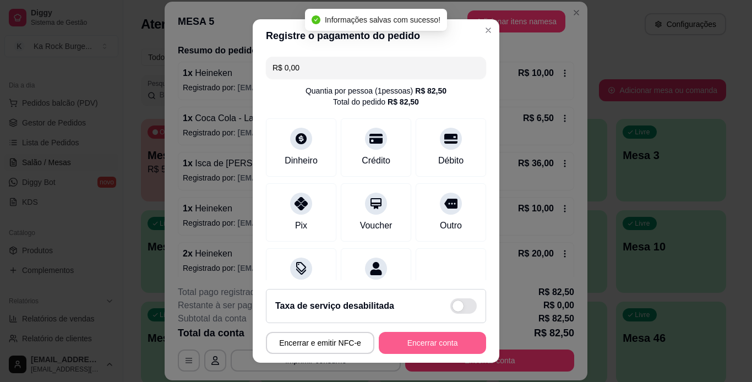
click at [417, 343] on button "Encerrar conta" at bounding box center [432, 343] width 107 height 22
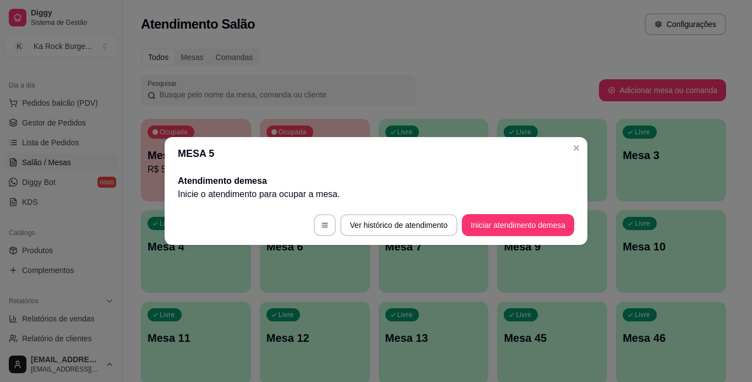
scroll to position [0, 0]
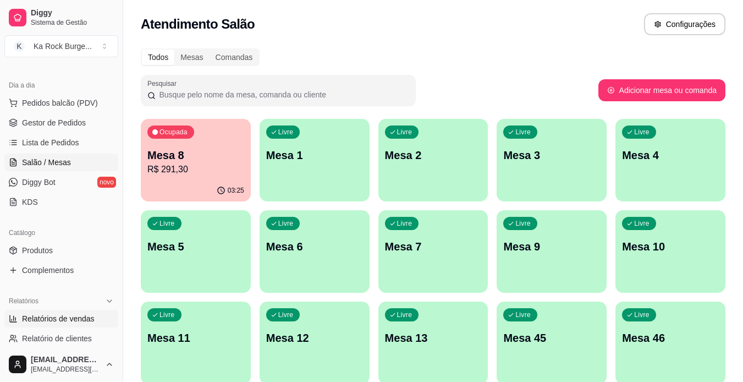
click at [64, 323] on span "Relatórios de vendas" at bounding box center [58, 318] width 73 height 11
select select "ALL"
select select "0"
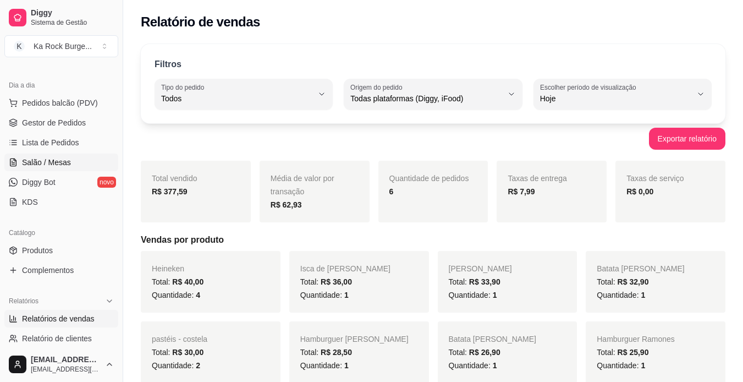
click at [57, 166] on span "Salão / Mesas" at bounding box center [46, 162] width 49 height 11
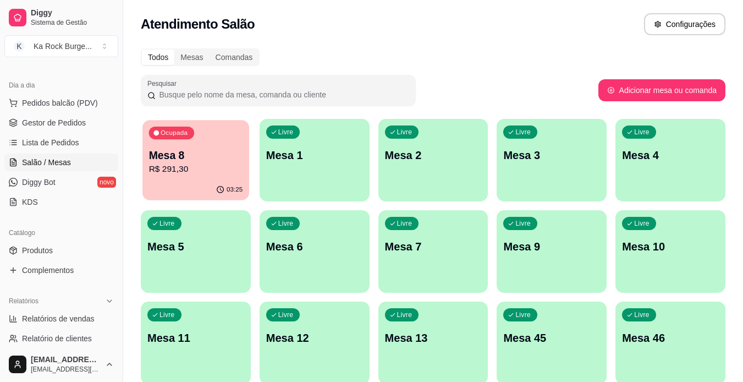
click at [183, 167] on p "R$ 291,30" at bounding box center [196, 169] width 94 height 13
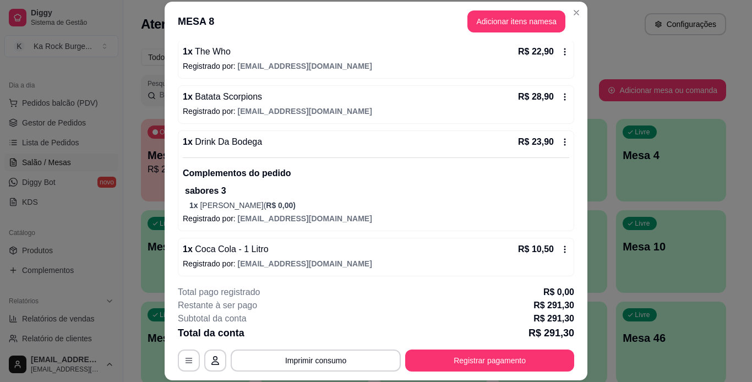
scroll to position [101, 0]
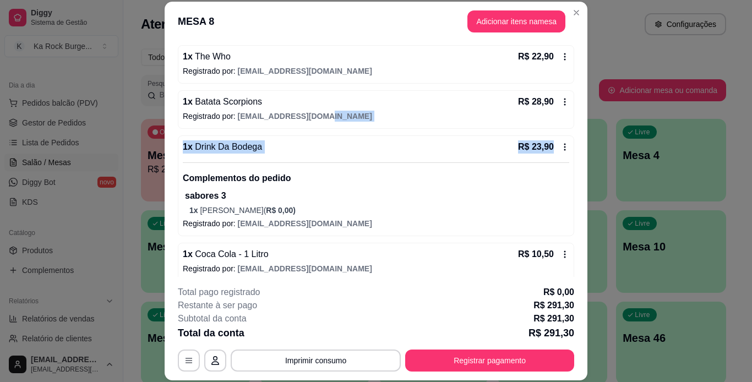
drag, startPoint x: 583, startPoint y: 109, endPoint x: 578, endPoint y: 134, distance: 25.7
click at [578, 134] on div "Iniciada [DATE] 19:09 Atenção Para vincular um cliente a um pedido já existente…" at bounding box center [375, 158] width 423 height 235
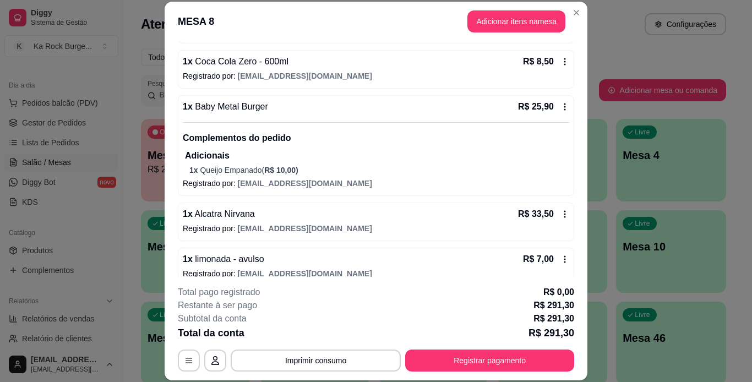
scroll to position [730, 0]
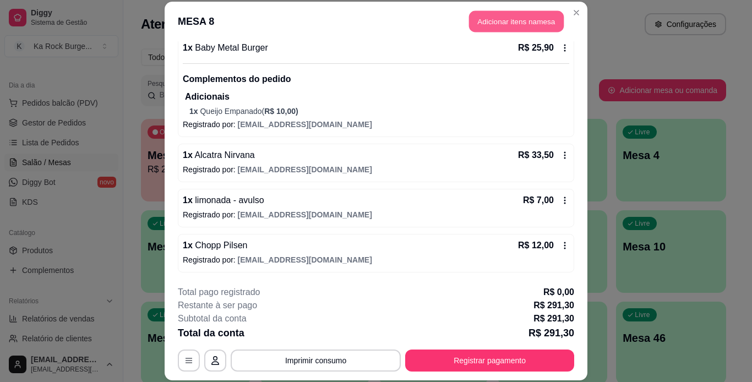
click at [510, 26] on button "Adicionar itens na mesa" at bounding box center [516, 21] width 95 height 21
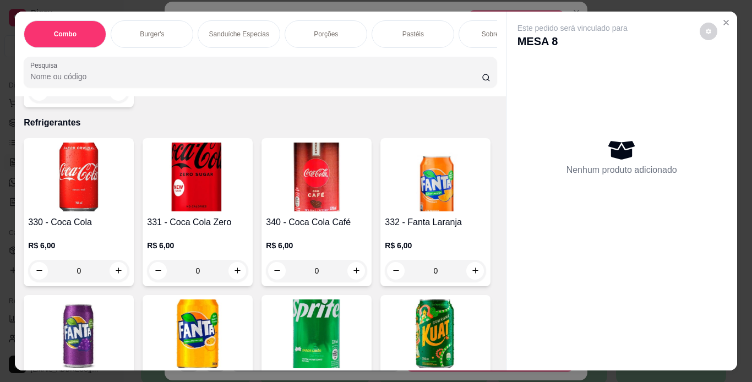
scroll to position [4417, 0]
type input "1"
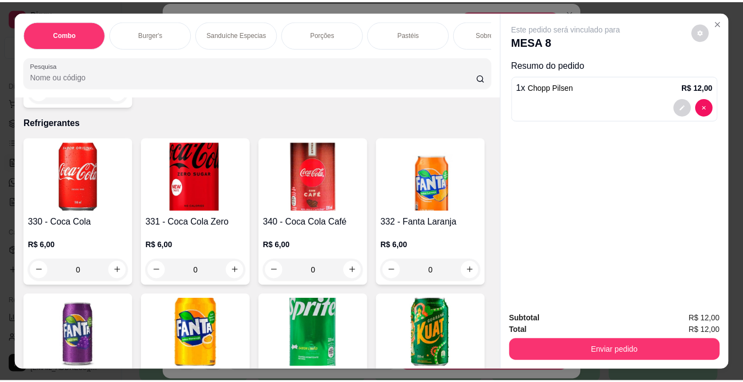
scroll to position [4417, 0]
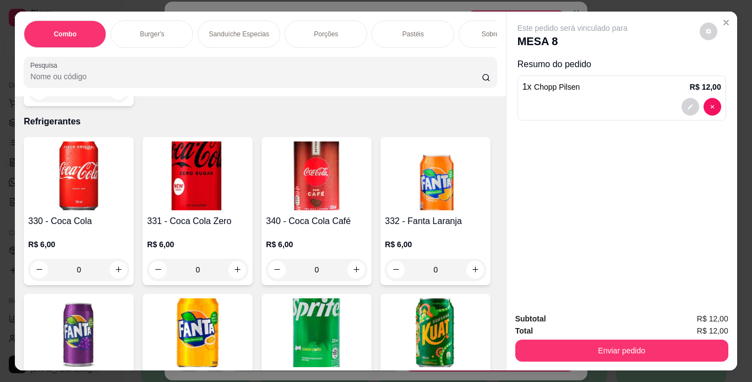
click at [577, 360] on div "Subtotal R$ 12,00 Total R$ 12,00 Enviar pedido" at bounding box center [621, 337] width 231 height 67
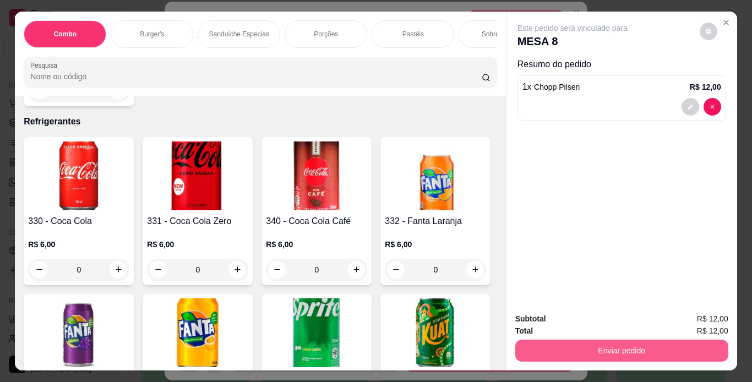
click at [571, 350] on button "Enviar pedido" at bounding box center [621, 350] width 213 height 22
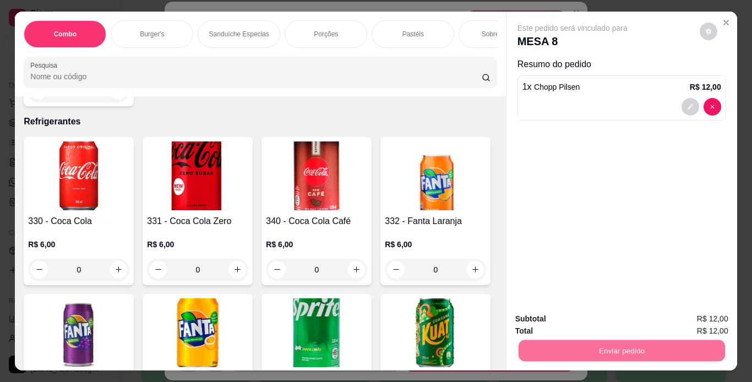
click at [572, 319] on button "Não registrar e enviar pedido" at bounding box center [584, 319] width 111 height 20
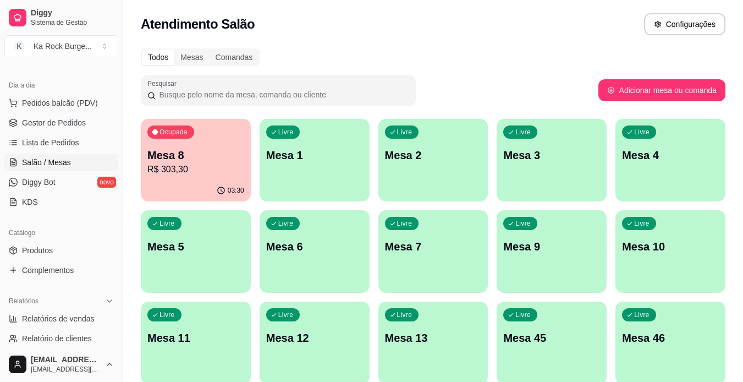
click at [230, 155] on p "Mesa 8" at bounding box center [195, 154] width 97 height 15
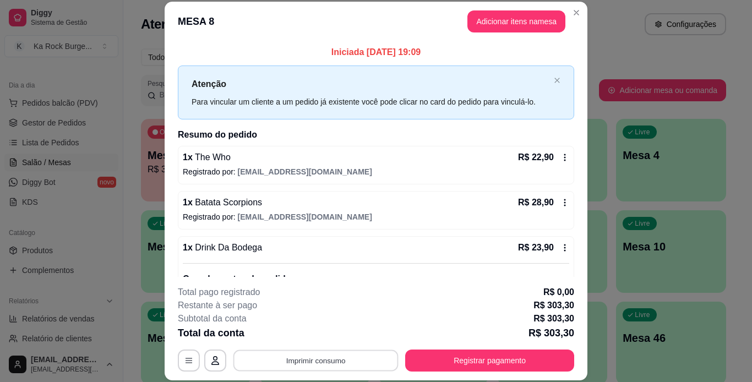
click at [259, 361] on button "Imprimir consumo" at bounding box center [315, 359] width 165 height 21
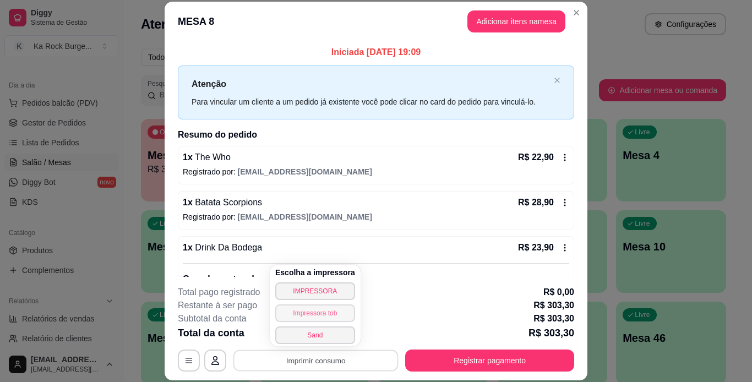
click at [327, 315] on button "Impressora tob" at bounding box center [315, 313] width 80 height 18
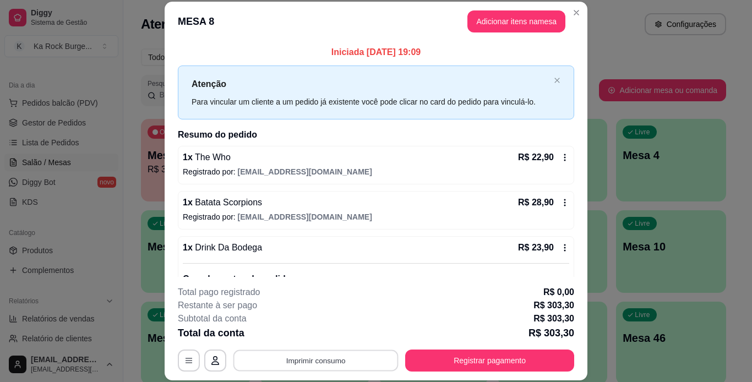
click at [327, 365] on button "Imprimir consumo" at bounding box center [315, 359] width 165 height 21
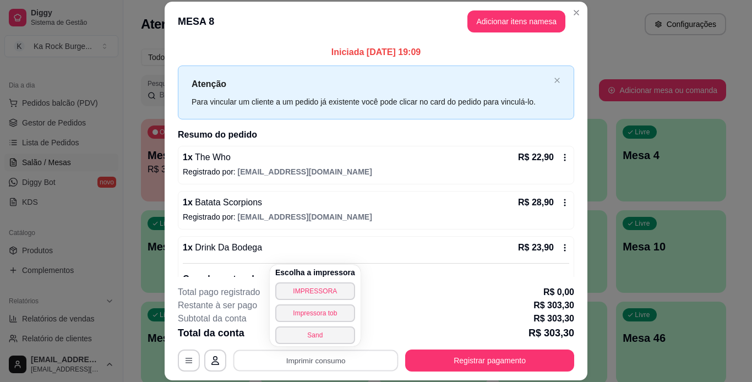
click at [336, 304] on div "Escolha a impressora IMPRESSORA Impressora tob Sand" at bounding box center [315, 305] width 91 height 81
click at [332, 312] on button "Impressora tob" at bounding box center [314, 312] width 77 height 17
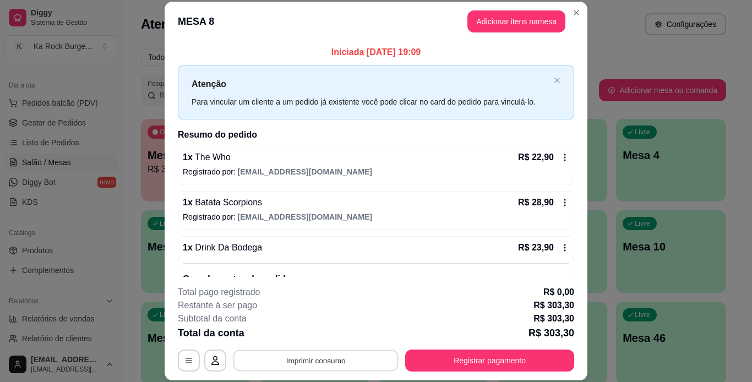
click at [336, 365] on button "Imprimir consumo" at bounding box center [315, 359] width 165 height 21
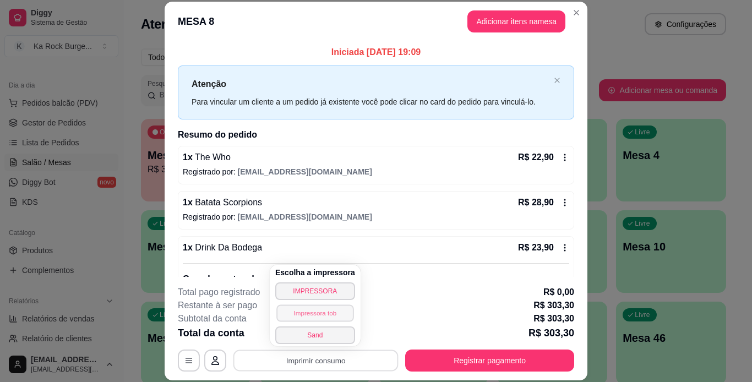
click at [335, 315] on button "Impressora tob" at bounding box center [314, 312] width 77 height 17
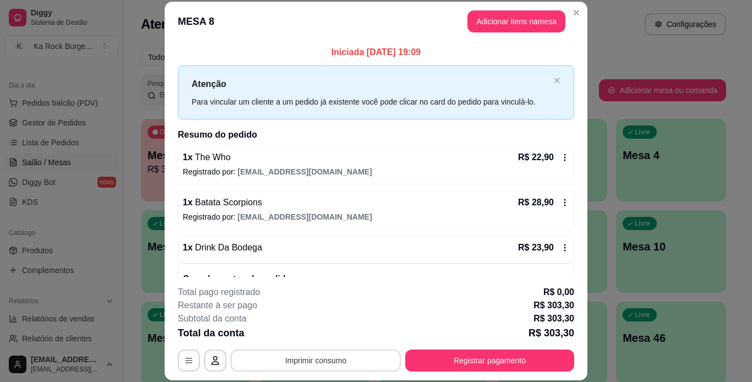
click at [339, 356] on button "Imprimir consumo" at bounding box center [316, 360] width 170 height 22
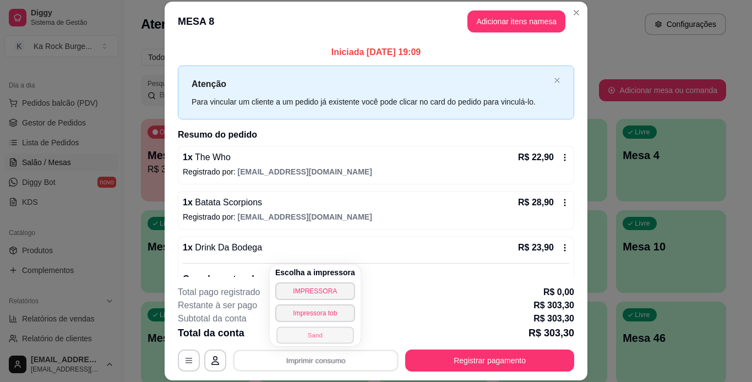
click at [327, 332] on button "Sand" at bounding box center [314, 334] width 77 height 17
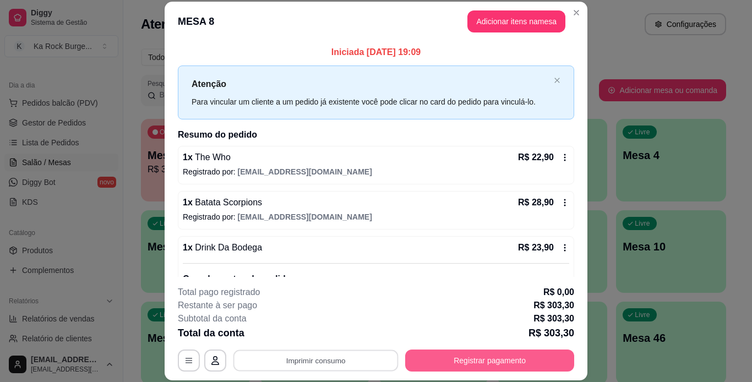
click at [525, 358] on button "Registrar pagamento" at bounding box center [489, 360] width 169 height 22
click at [507, 361] on button "Registrar pagamento" at bounding box center [489, 360] width 169 height 22
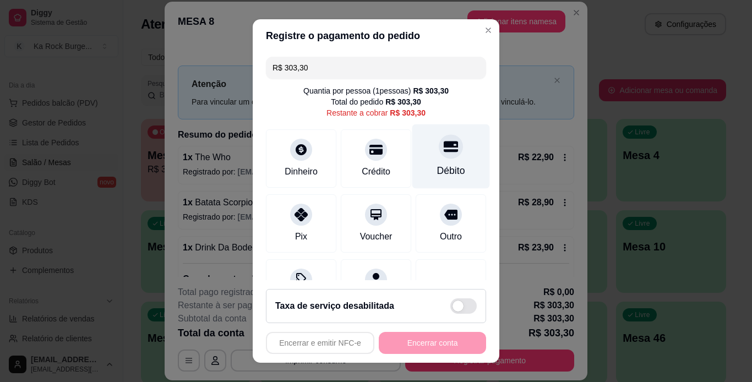
click at [443, 157] on div "Débito" at bounding box center [451, 156] width 78 height 64
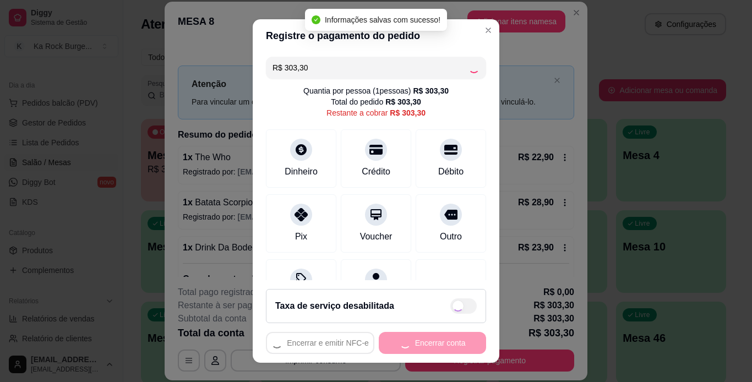
type input "R$ 0,00"
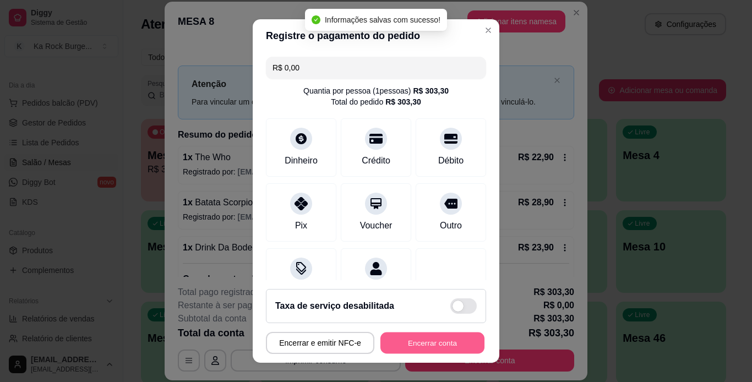
click at [441, 340] on button "Encerrar conta" at bounding box center [432, 342] width 104 height 21
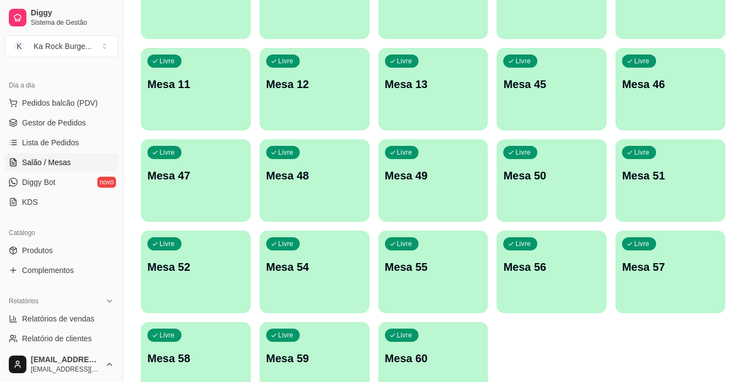
scroll to position [321, 0]
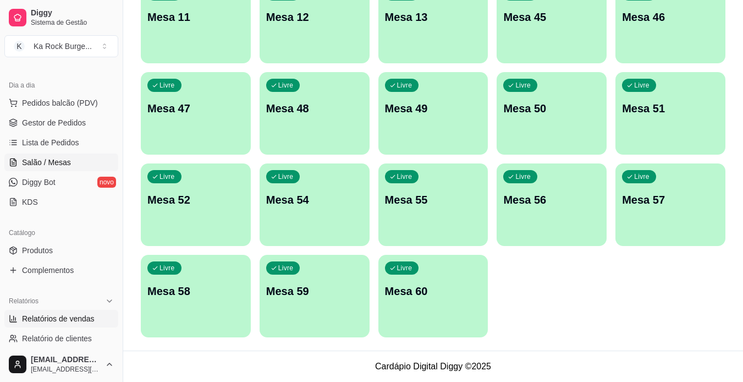
click at [78, 315] on span "Relatórios de vendas" at bounding box center [58, 318] width 73 height 11
select select "ALL"
select select "0"
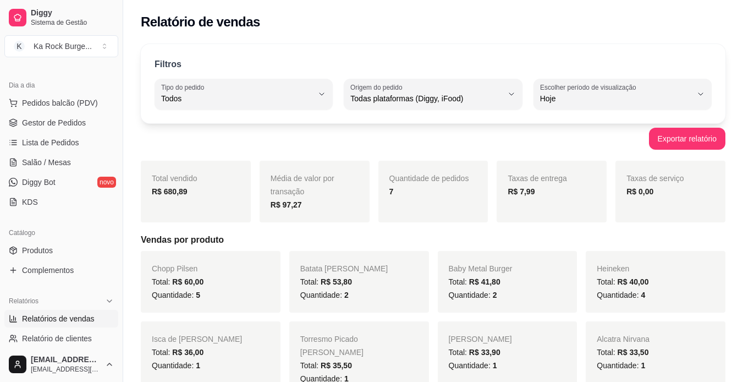
click at [59, 131] on ul "Pedidos balcão (PDV) Gestor de Pedidos Lista de Pedidos Salão / Mesas Diggy Bot…" at bounding box center [61, 152] width 114 height 117
click at [62, 124] on span "Gestor de Pedidos" at bounding box center [54, 122] width 64 height 11
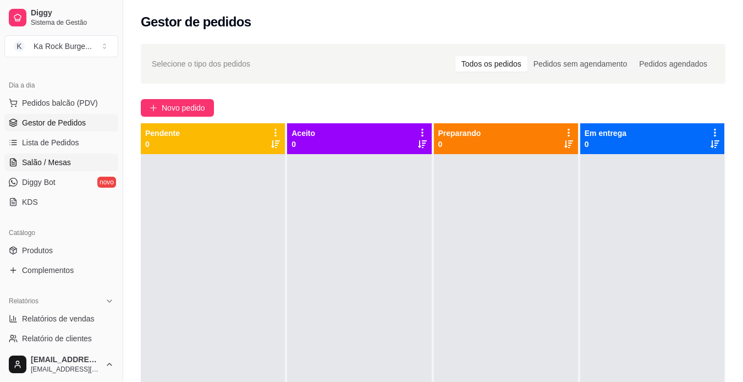
click at [62, 168] on link "Salão / Mesas" at bounding box center [61, 162] width 114 height 18
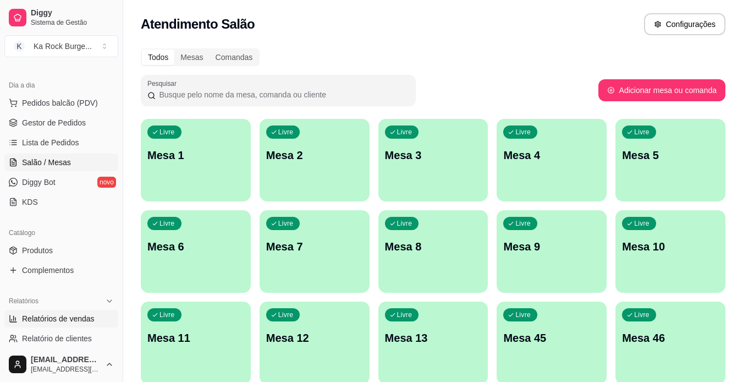
click at [60, 316] on span "Relatórios de vendas" at bounding box center [58, 318] width 73 height 11
select select "ALL"
select select "0"
